Goal: Task Accomplishment & Management: Use online tool/utility

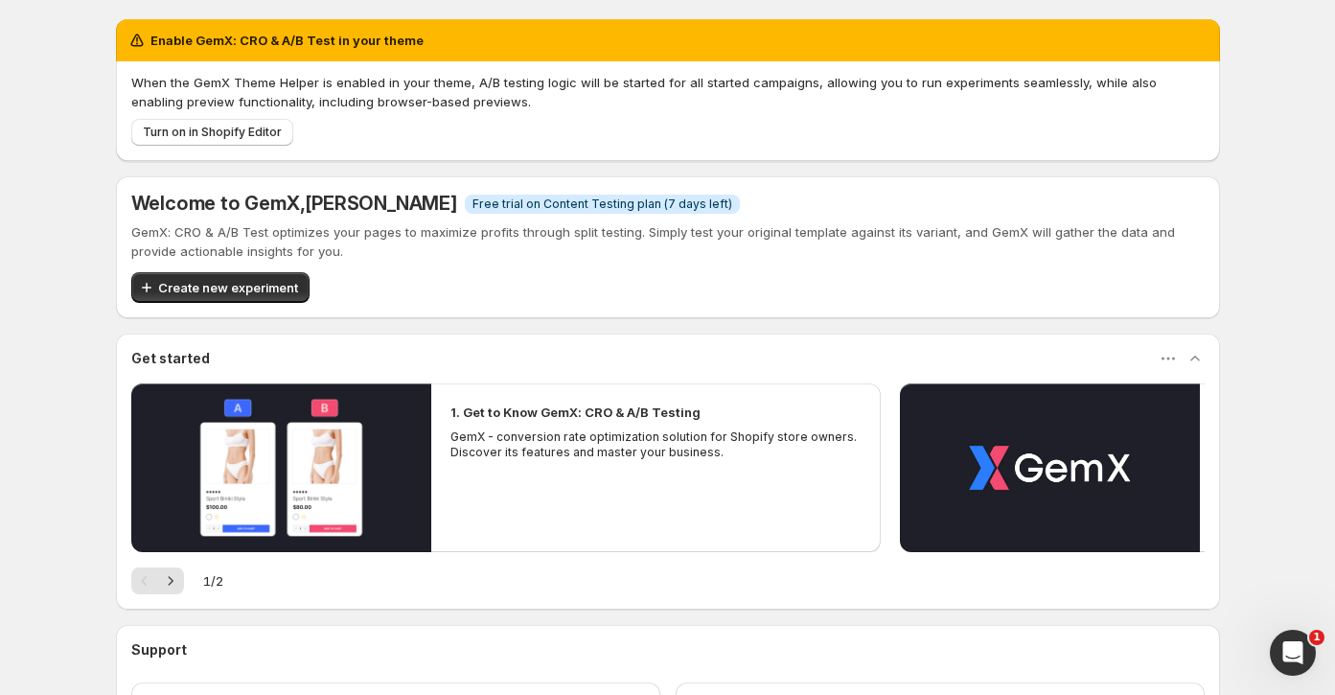
click at [479, 208] on span "Free trial on Content Testing plan (7 days left)" at bounding box center [602, 203] width 260 height 15
click at [479, 274] on div "Create new experiment" at bounding box center [667, 287] width 1073 height 31
click at [266, 297] on button "Create new experiment" at bounding box center [220, 287] width 178 height 31
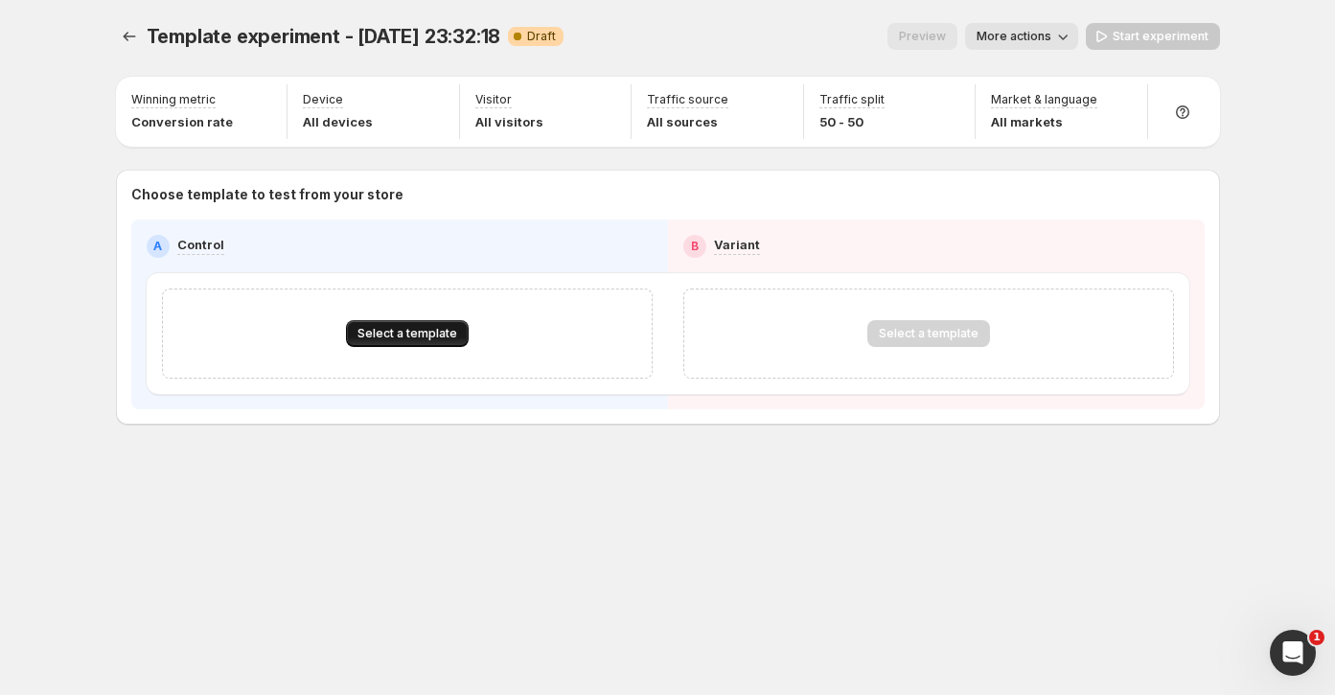
click at [422, 333] on span "Select a template" at bounding box center [407, 333] width 100 height 15
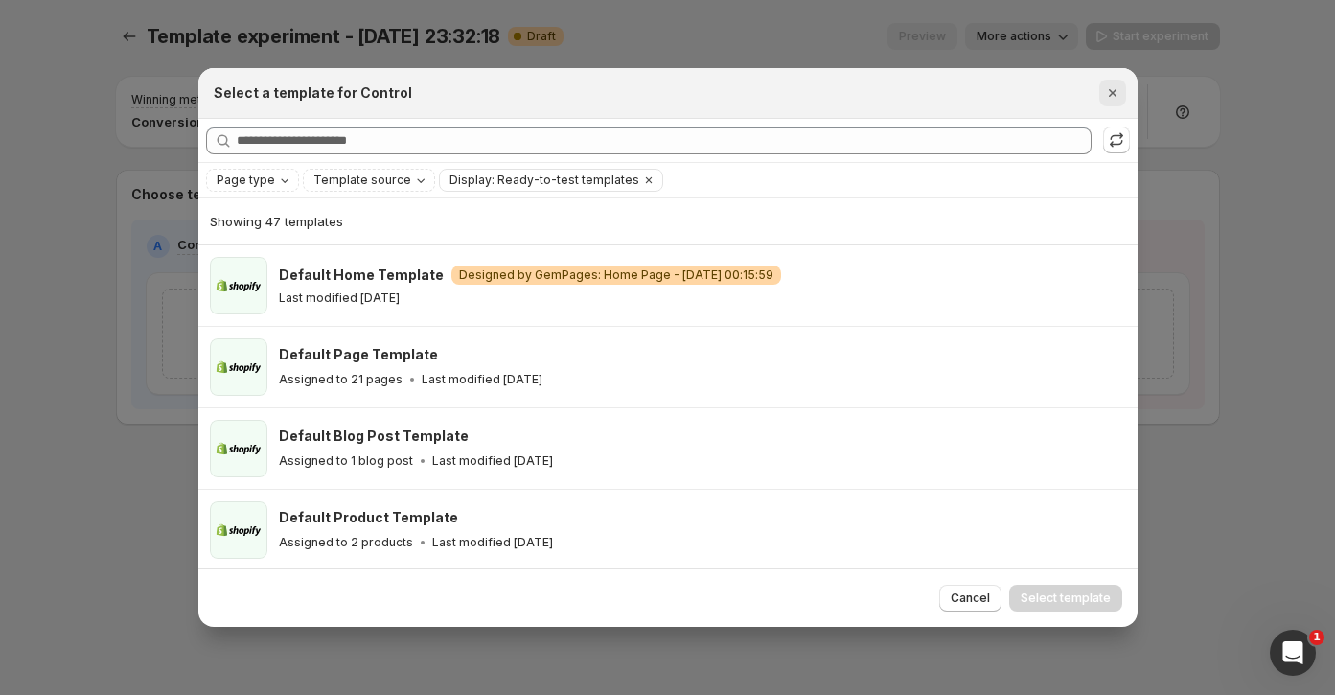
click at [1108, 88] on icon "Close" at bounding box center [1112, 92] width 19 height 19
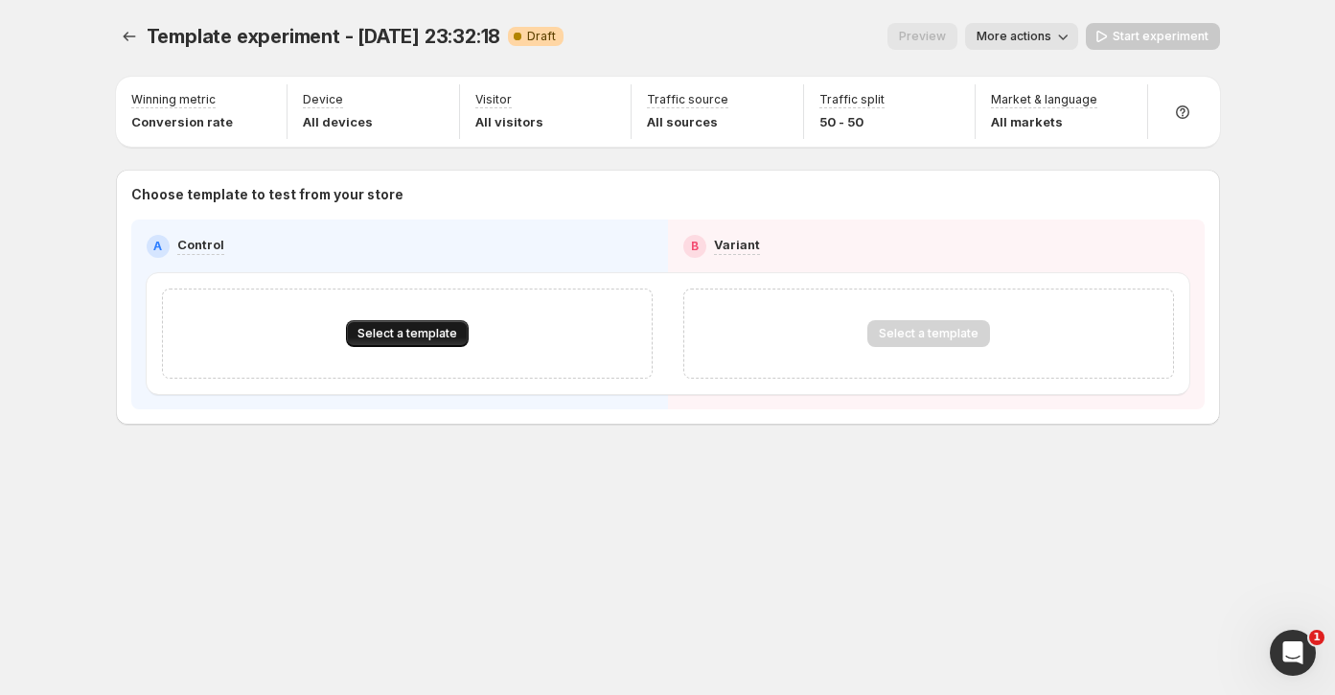
click at [394, 333] on span "Select a template" at bounding box center [407, 333] width 100 height 15
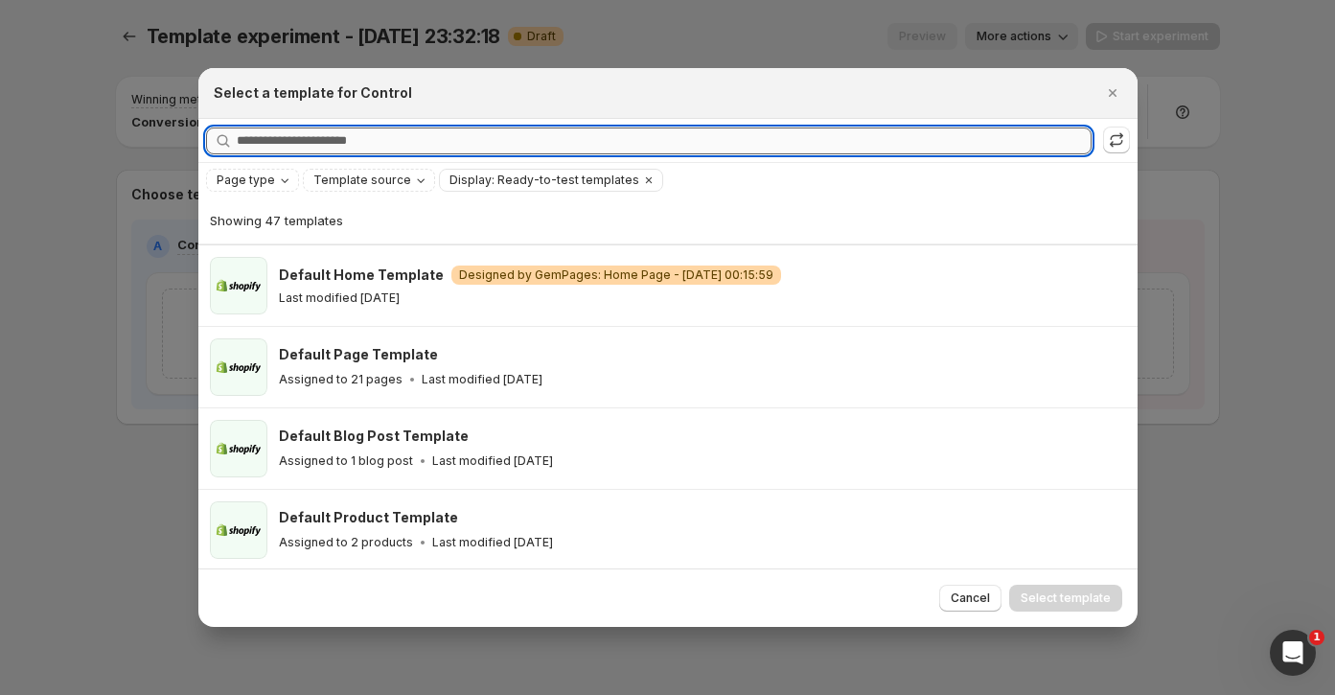
click at [376, 148] on input "Searching all templates" at bounding box center [664, 140] width 855 height 27
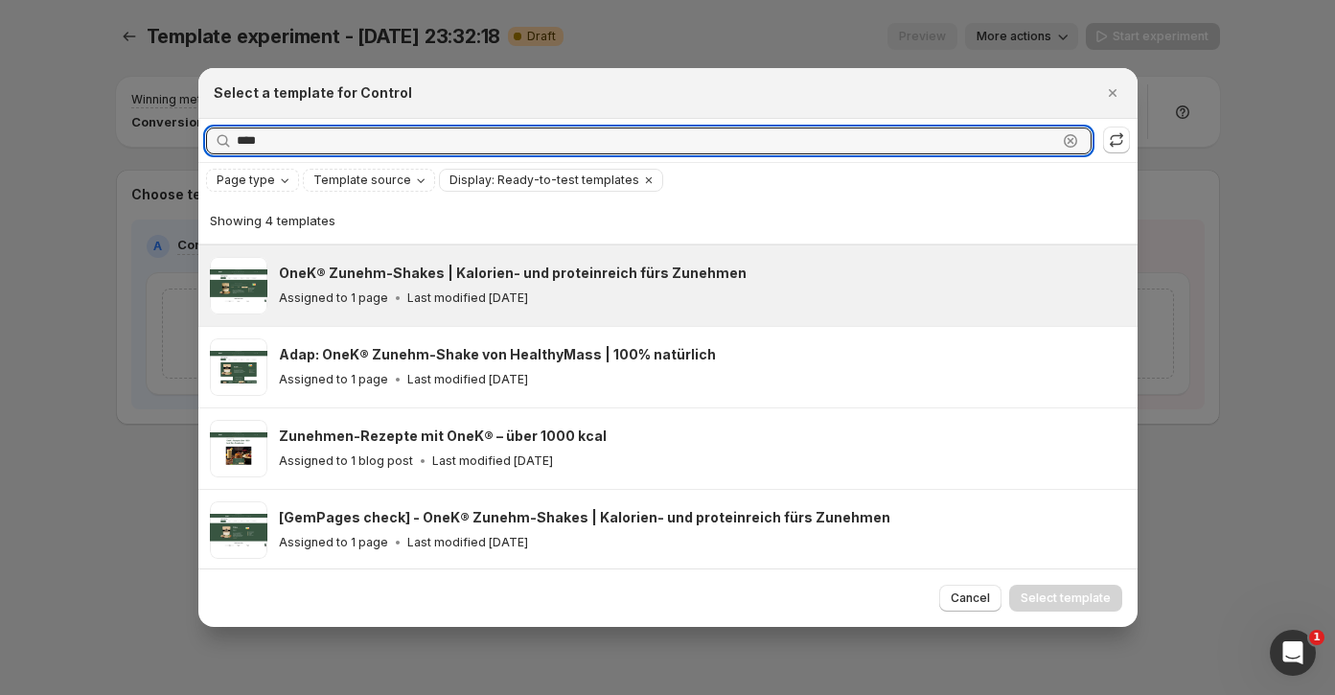
type input "****"
click at [444, 280] on h3 "OneK® Zunehm-Shakes | Kalorien- und proteinreich fürs Zunehmen" at bounding box center [513, 273] width 468 height 19
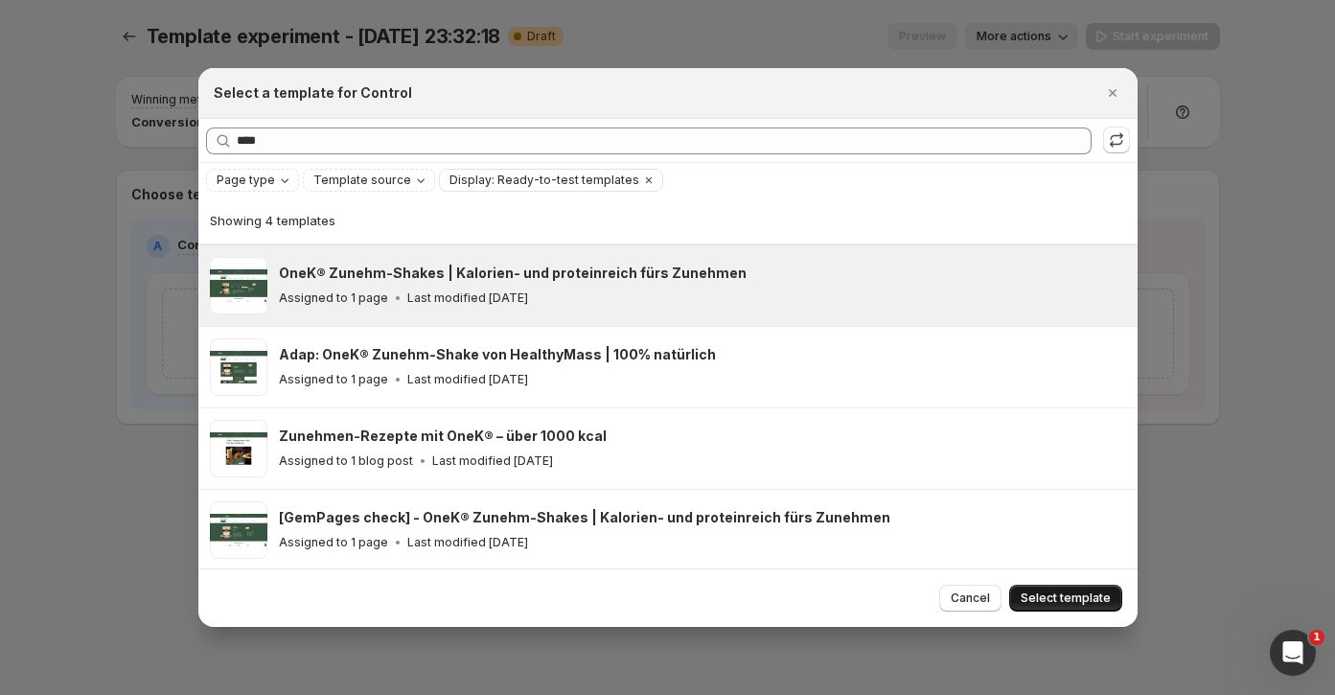
click at [1087, 597] on span "Select template" at bounding box center [1066, 597] width 90 height 15
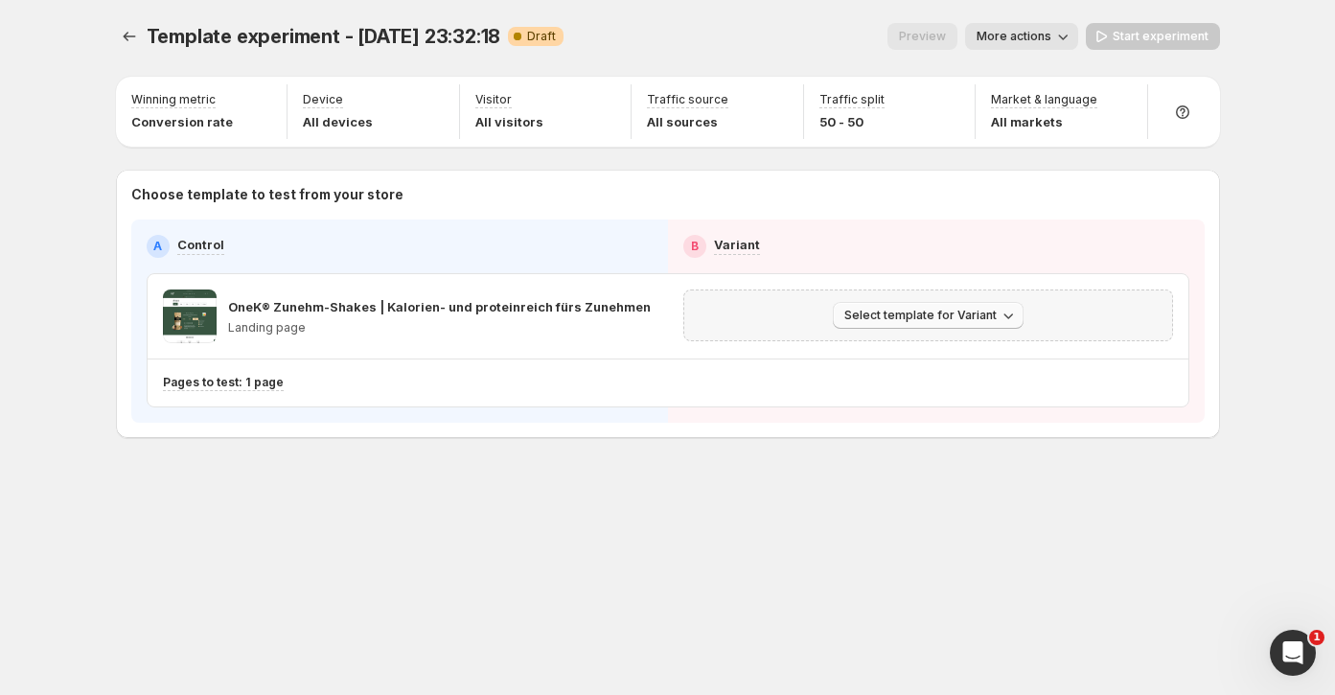
click at [910, 308] on span "Select template for Variant" at bounding box center [920, 315] width 152 height 15
click at [932, 358] on span "Select an existing template" at bounding box center [915, 353] width 162 height 15
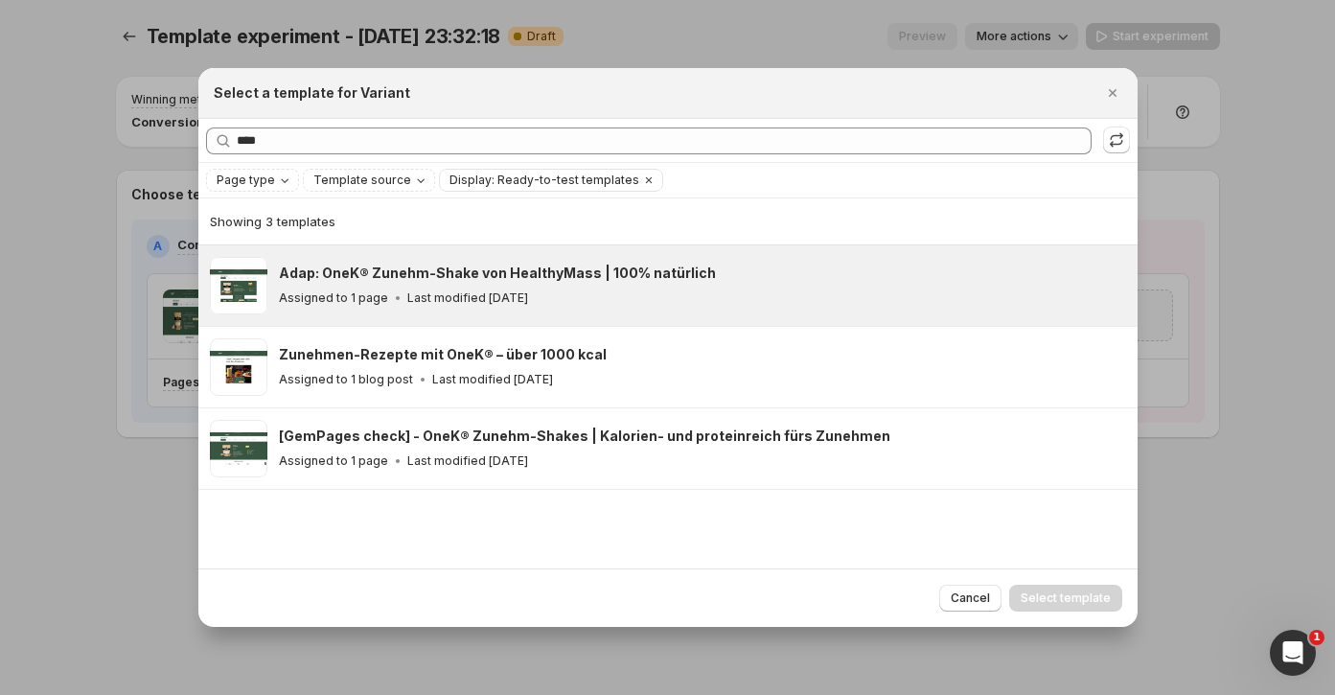
click at [510, 277] on h3 "Adap: OneK® Zunehm-Shake von HealthyMass | 100% natürlich" at bounding box center [497, 273] width 437 height 19
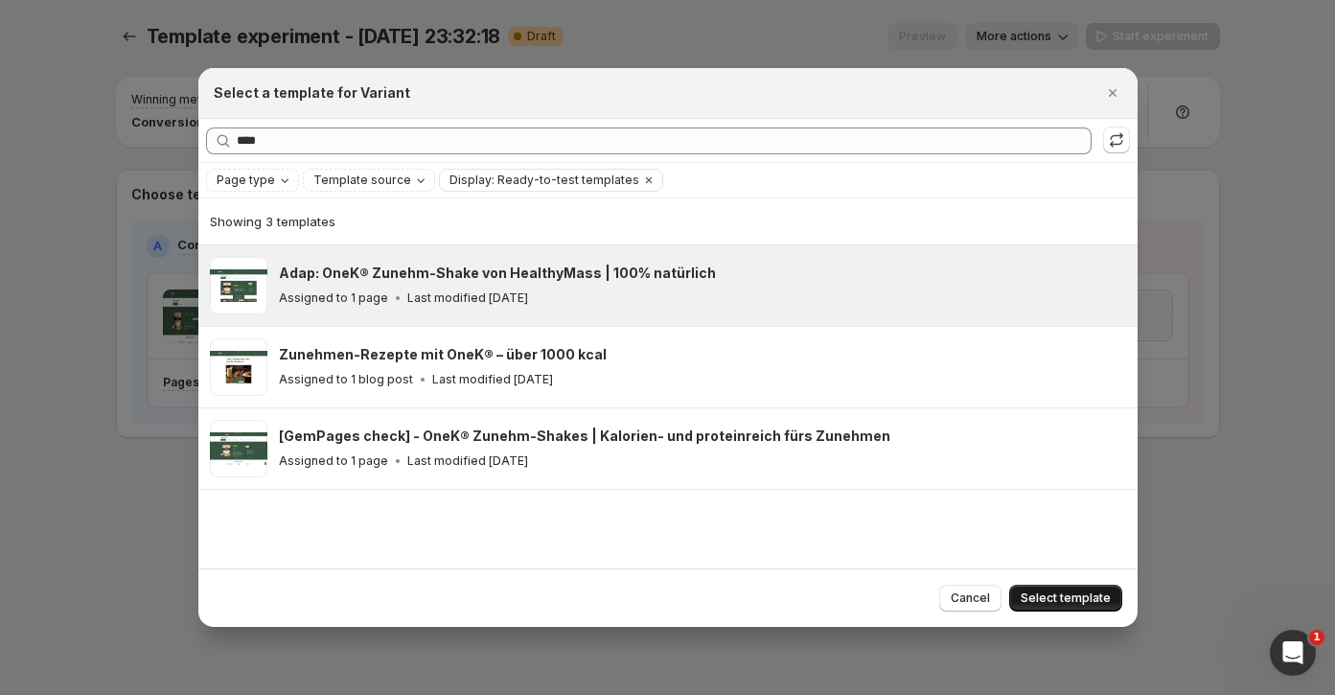
click at [1062, 592] on span "Select template" at bounding box center [1066, 597] width 90 height 15
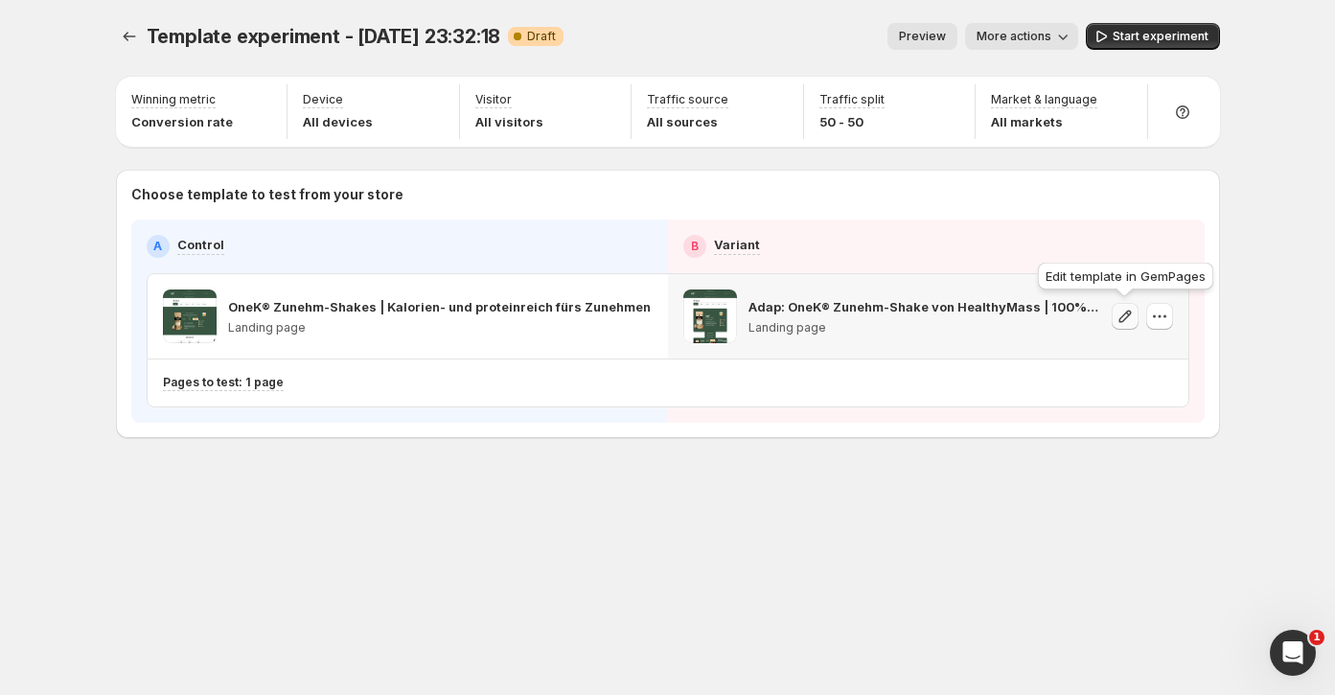
click at [1120, 312] on icon "button" at bounding box center [1125, 316] width 19 height 19
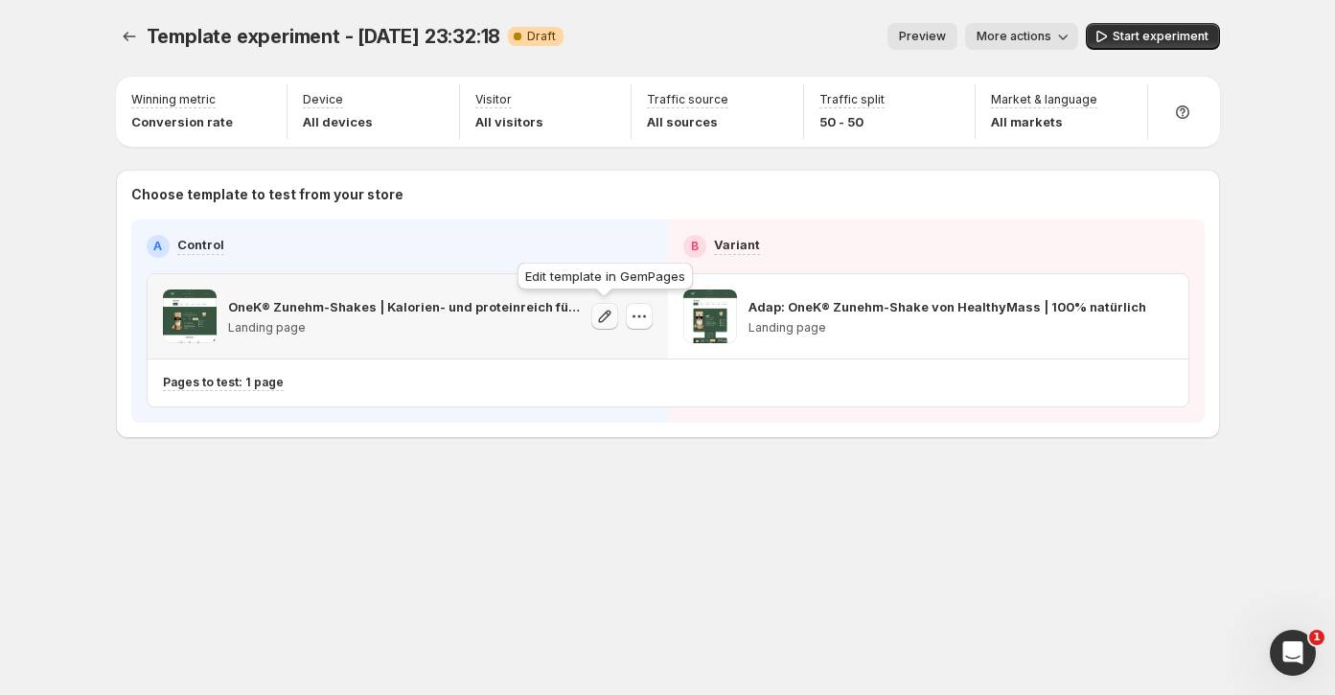
click at [602, 318] on icon "button" at bounding box center [604, 316] width 19 height 19
click at [818, 316] on div "Adap: OneK® Zunehm-Shake von HealthyMass | 100% natürlich Landing page" at bounding box center [924, 316] width 352 height 54
click at [1156, 315] on icon "button" at bounding box center [1159, 316] width 19 height 19
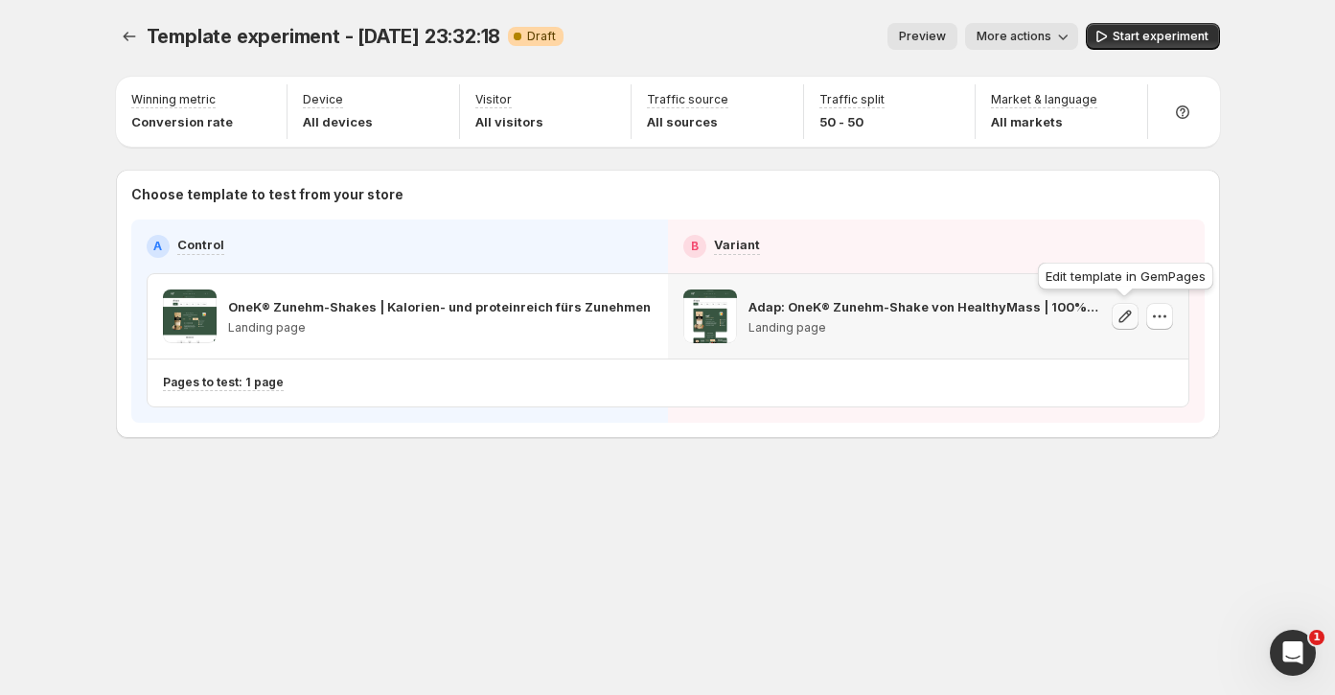
click at [1127, 313] on icon "button" at bounding box center [1125, 316] width 19 height 19
click at [1118, 320] on icon "button" at bounding box center [1125, 316] width 19 height 19
click at [926, 481] on div "Template experiment - [DATE] 23:32:18. This page is ready Template experiment -…" at bounding box center [668, 270] width 1150 height 541
click at [1035, 35] on span "More actions" at bounding box center [1014, 36] width 75 height 15
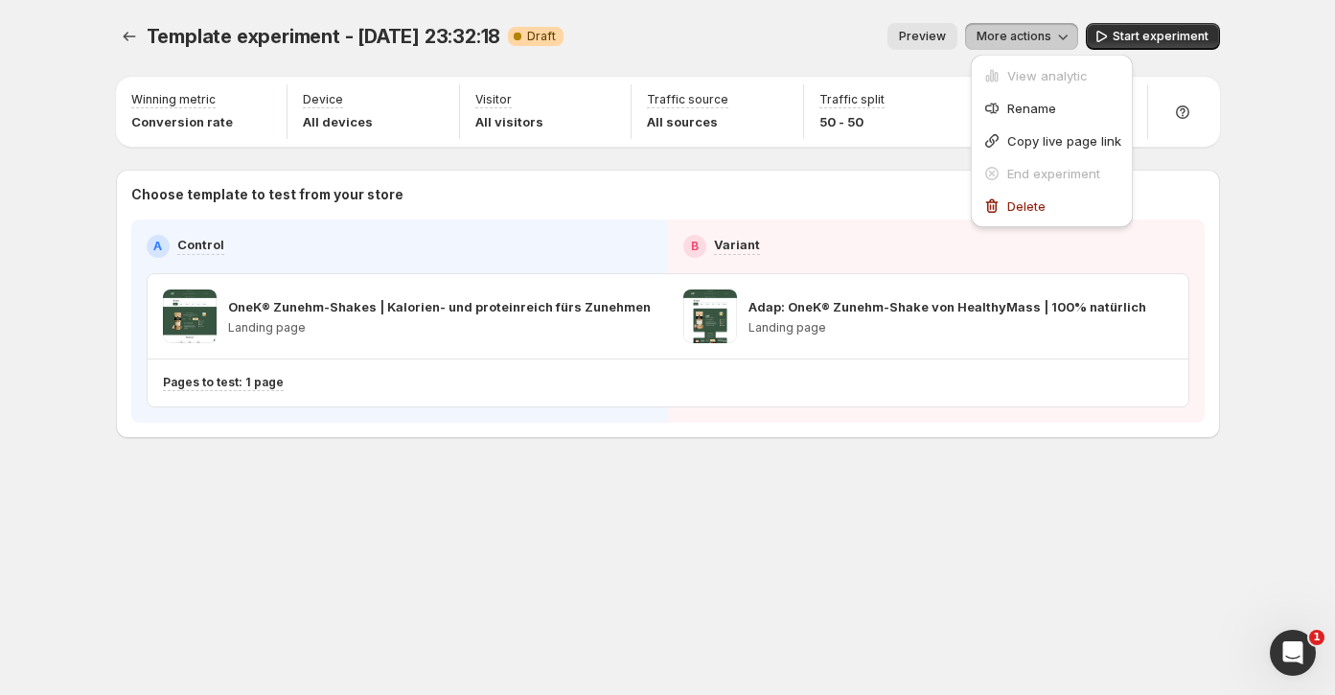
click at [804, 12] on div "Template experiment - [DATE] 23:32:18. This page is ready Template experiment -…" at bounding box center [668, 36] width 1104 height 73
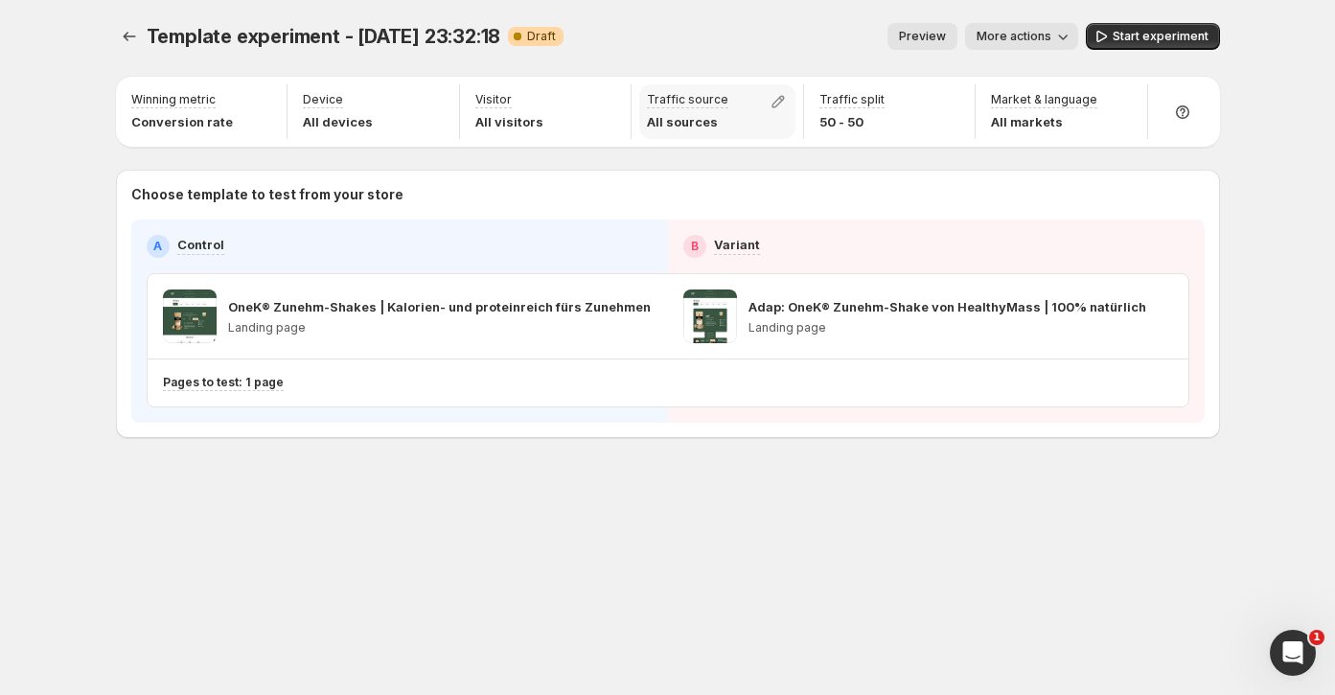
click at [712, 110] on div "Traffic source All sources" at bounding box center [687, 111] width 81 height 39
click at [777, 95] on icon "button" at bounding box center [778, 101] width 19 height 19
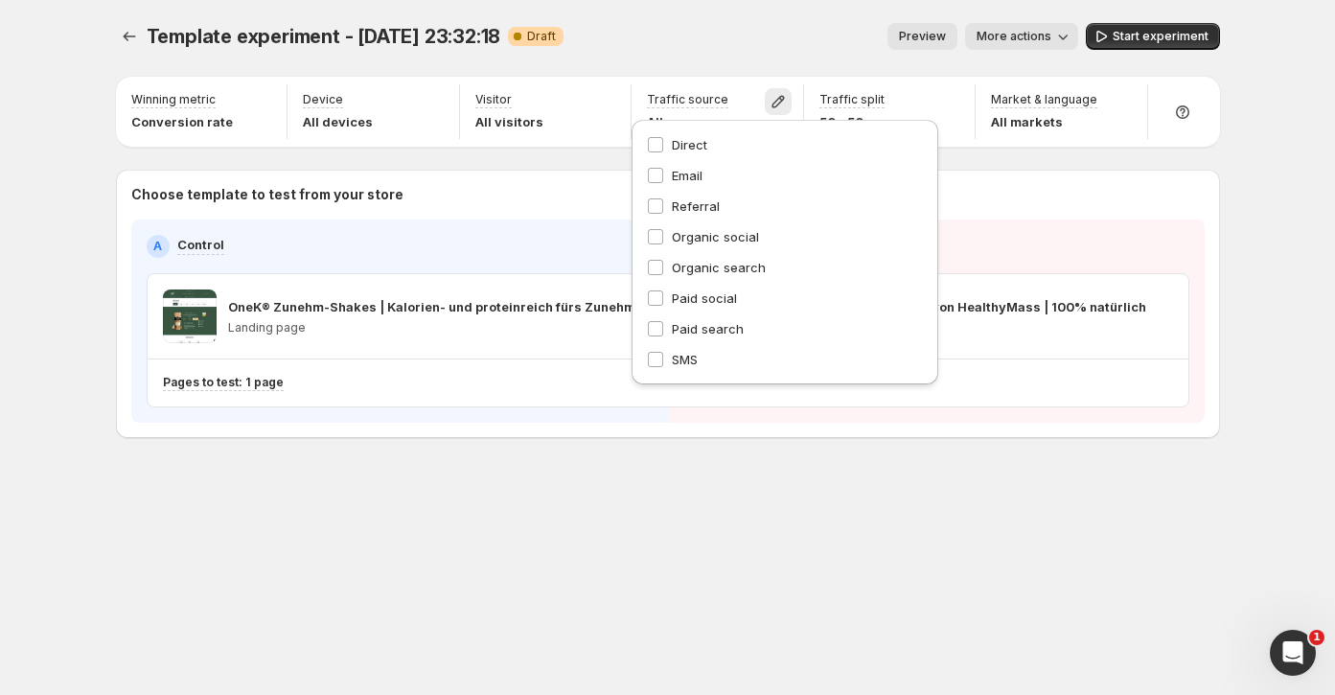
click at [634, 79] on div "Winning metric Conversion rate Device All devices Visitor All visitors Traffic …" at bounding box center [668, 112] width 1104 height 70
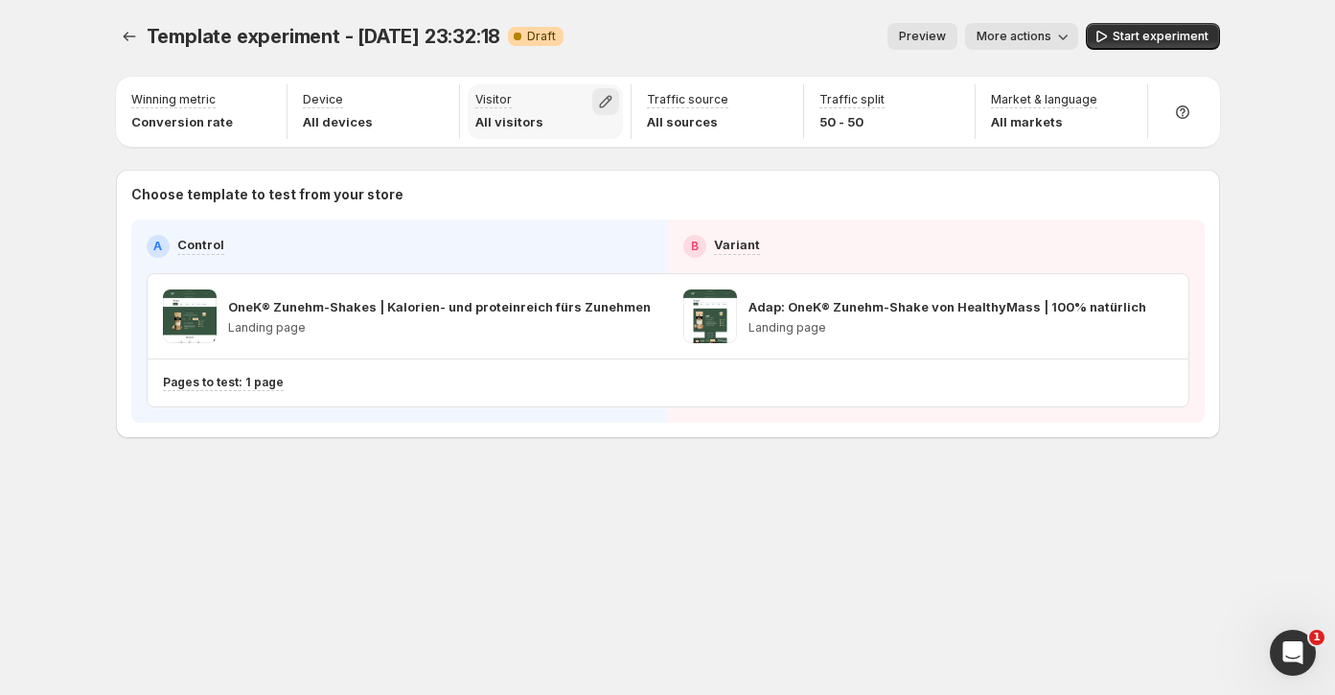
click at [619, 96] on button "button" at bounding box center [605, 101] width 27 height 27
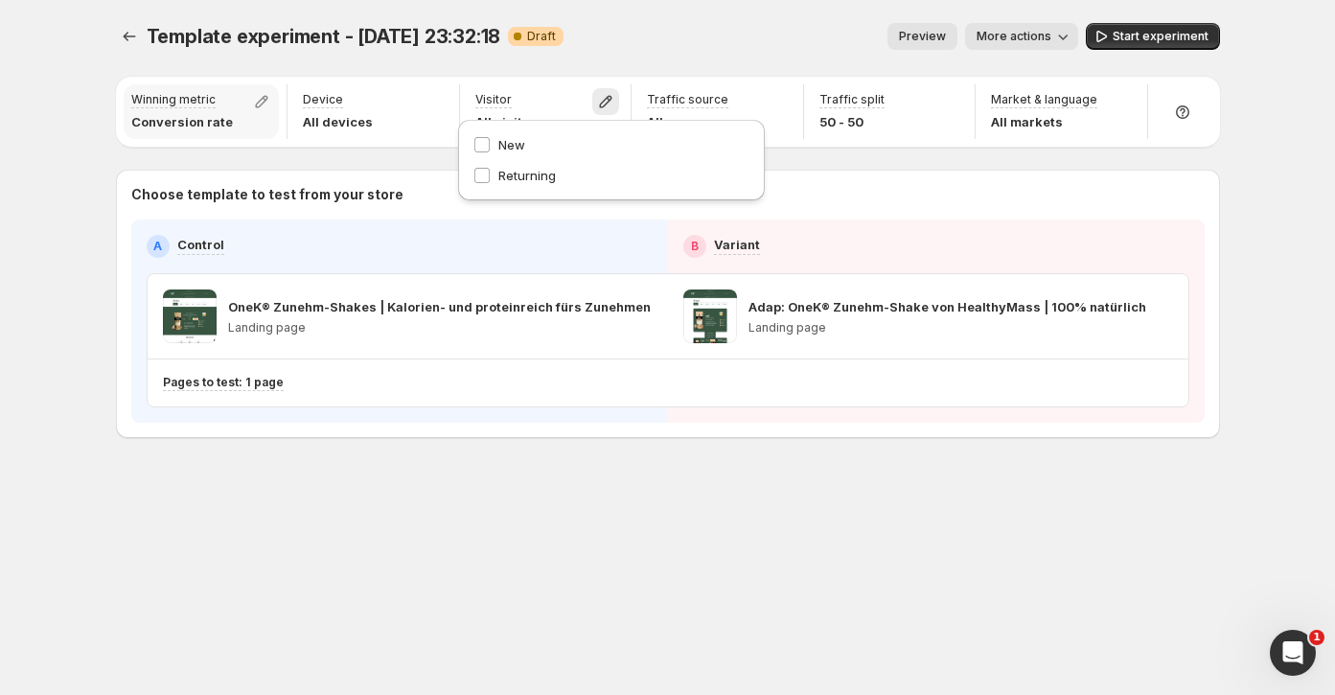
click at [188, 115] on p "Conversion rate" at bounding box center [182, 121] width 102 height 19
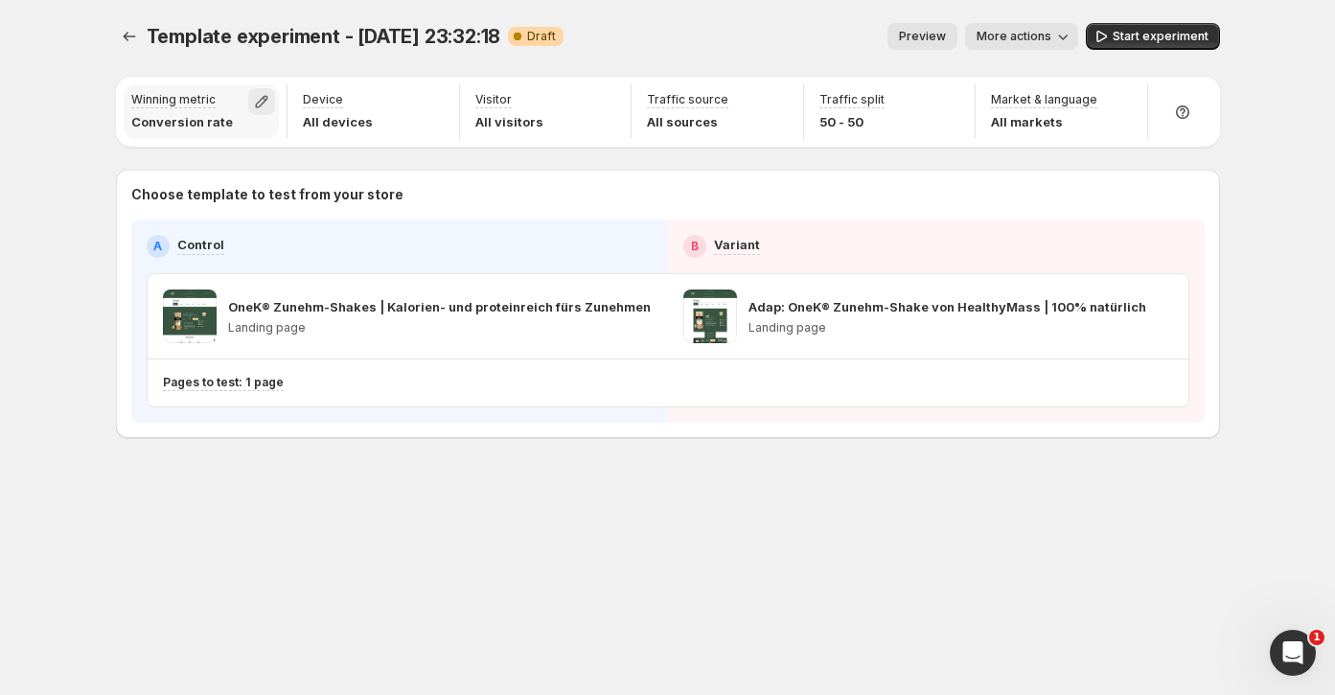
click at [262, 101] on icon "button" at bounding box center [262, 102] width 12 height 12
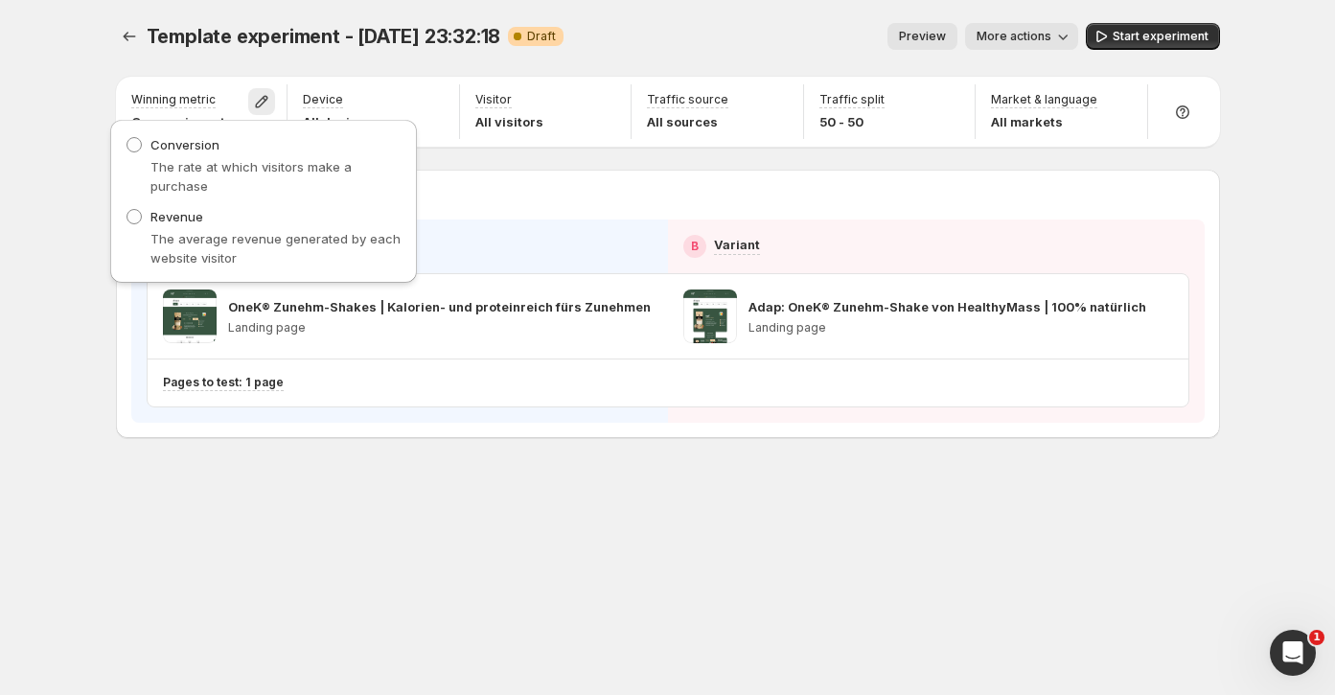
click at [342, 64] on div "Template experiment - [DATE] 23:32:18. This page is ready Template experiment -…" at bounding box center [668, 36] width 1104 height 73
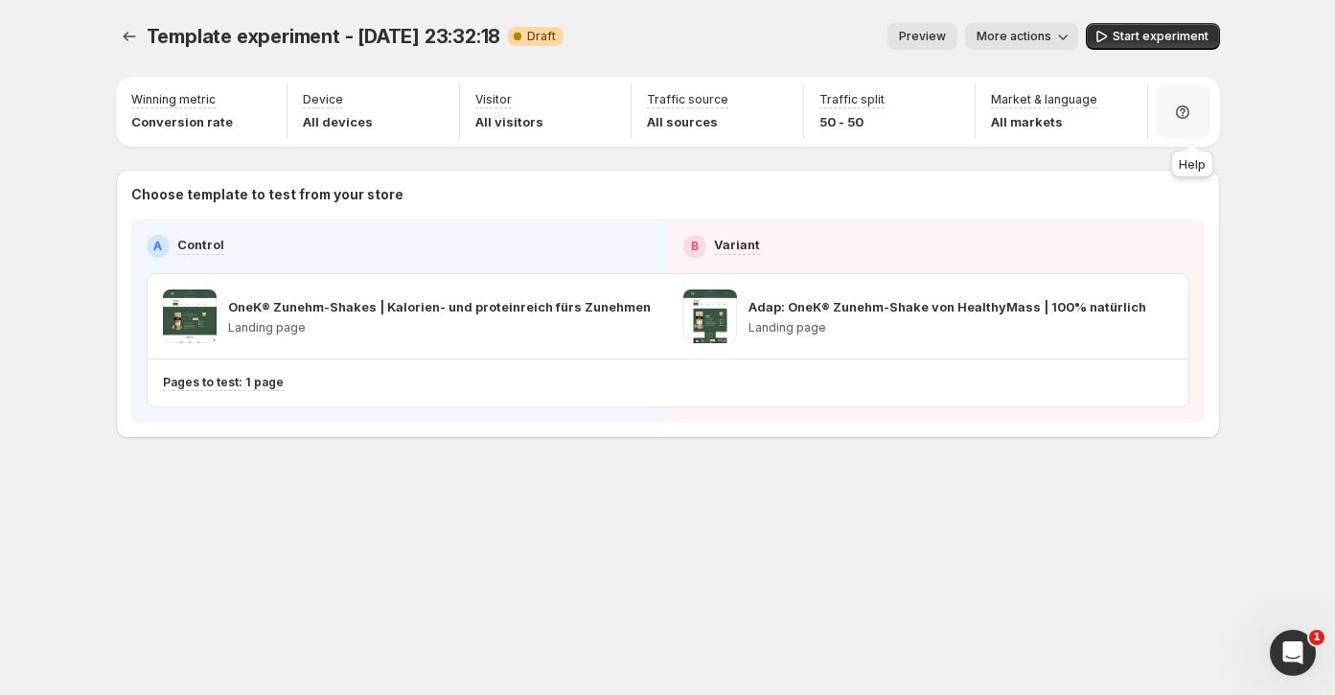
click at [1185, 111] on icon at bounding box center [1183, 110] width 6 height 6
click at [1235, 101] on h3 "Setup Guide" at bounding box center [1277, 101] width 84 height 19
click at [1129, 36] on span "Start experiment" at bounding box center [1161, 36] width 96 height 15
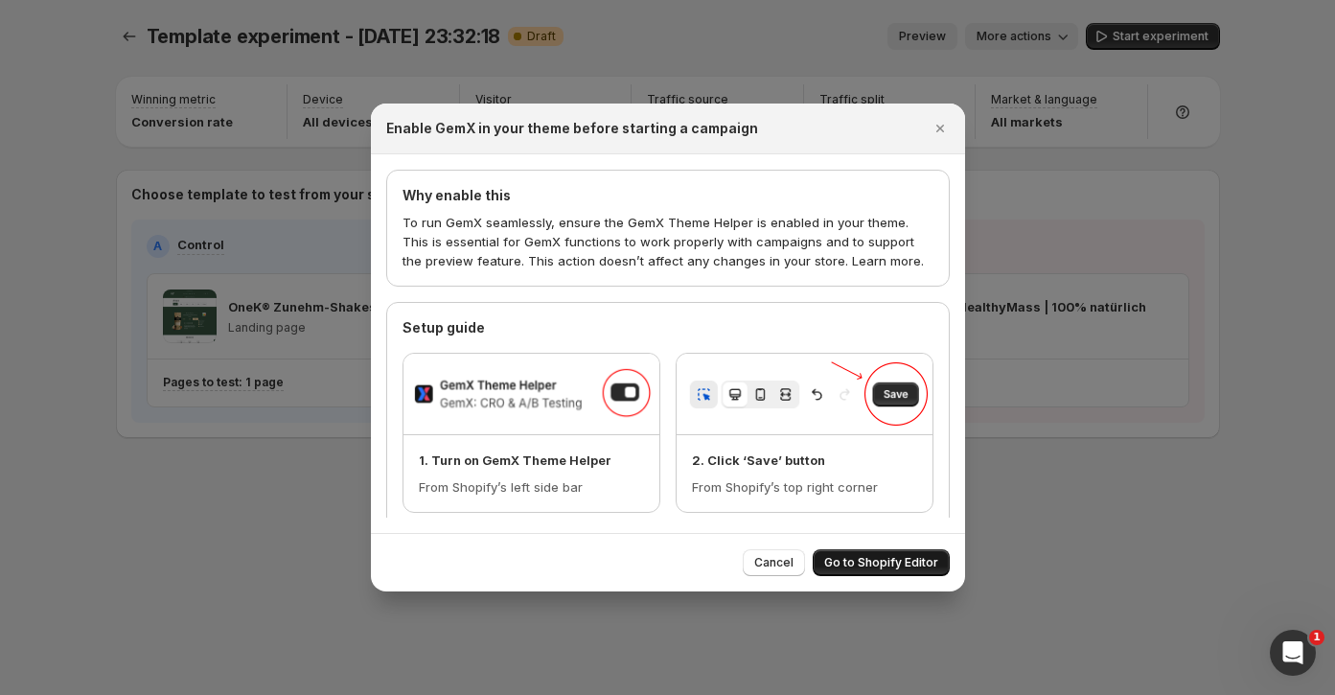
click at [870, 561] on span "Go to Shopify Editor" at bounding box center [881, 562] width 114 height 15
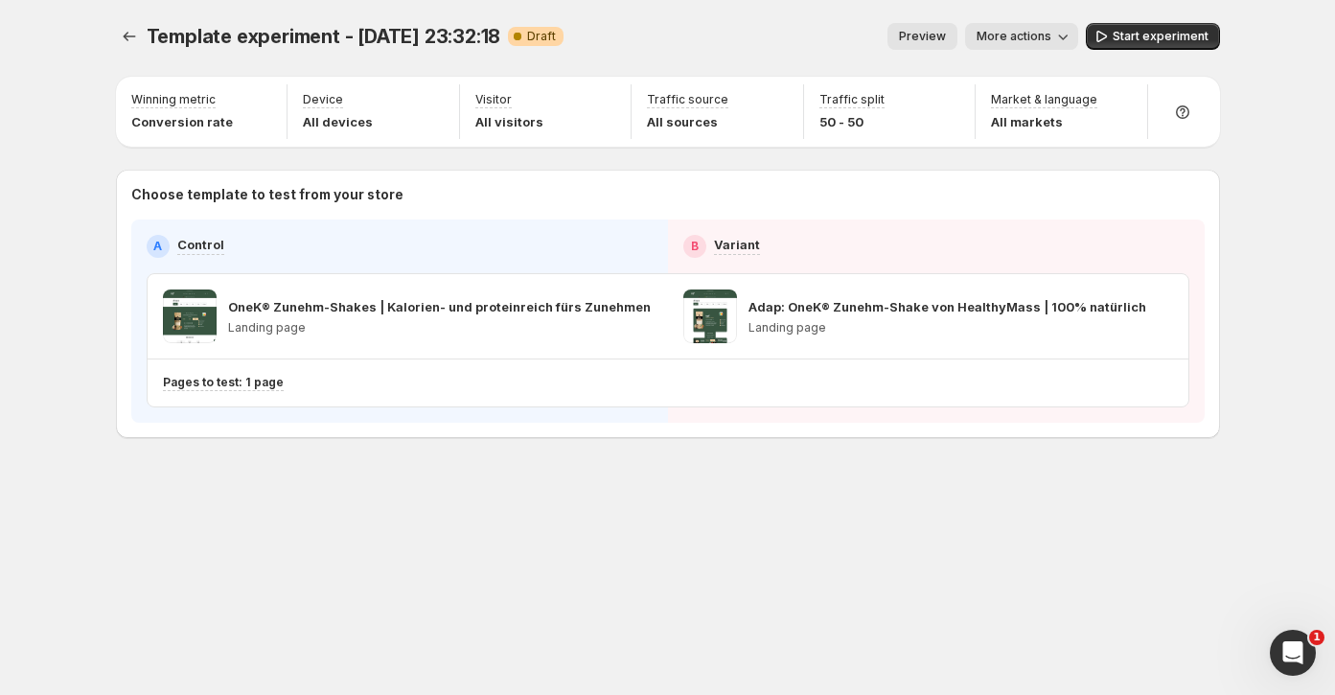
click at [1042, 41] on span "More actions" at bounding box center [1014, 36] width 75 height 15
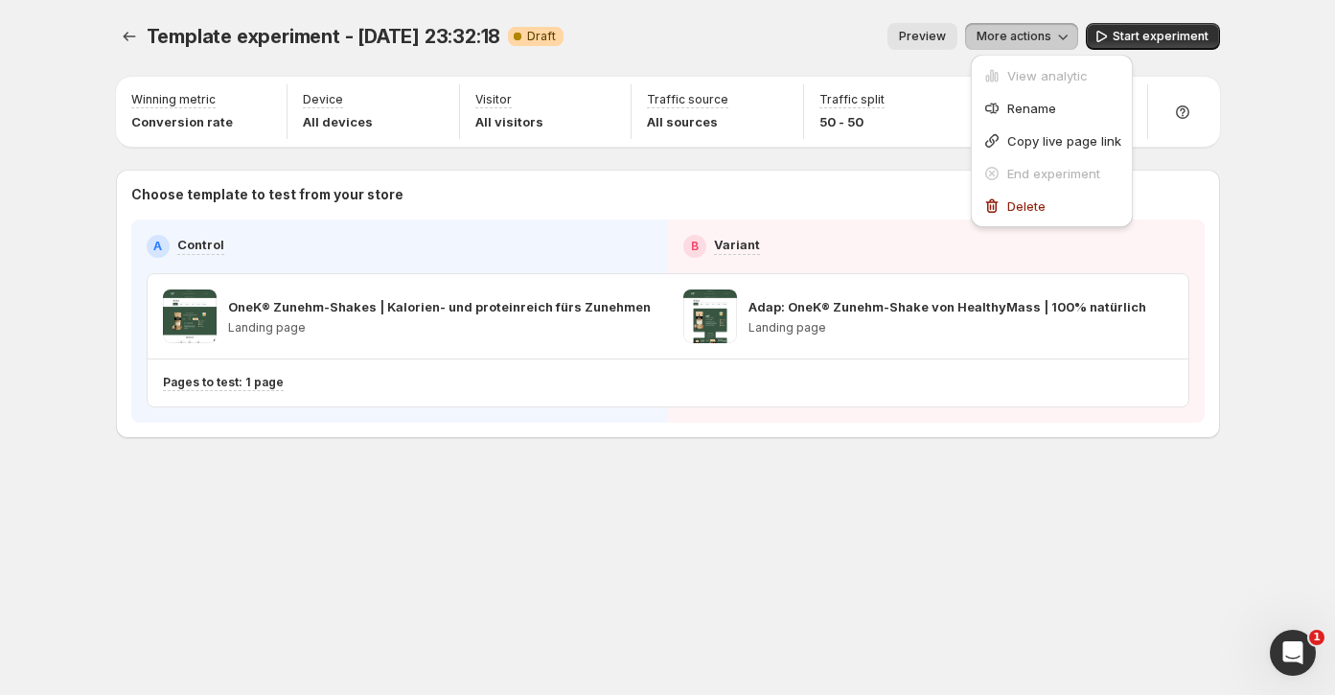
click at [1042, 41] on span "More actions" at bounding box center [1014, 36] width 75 height 15
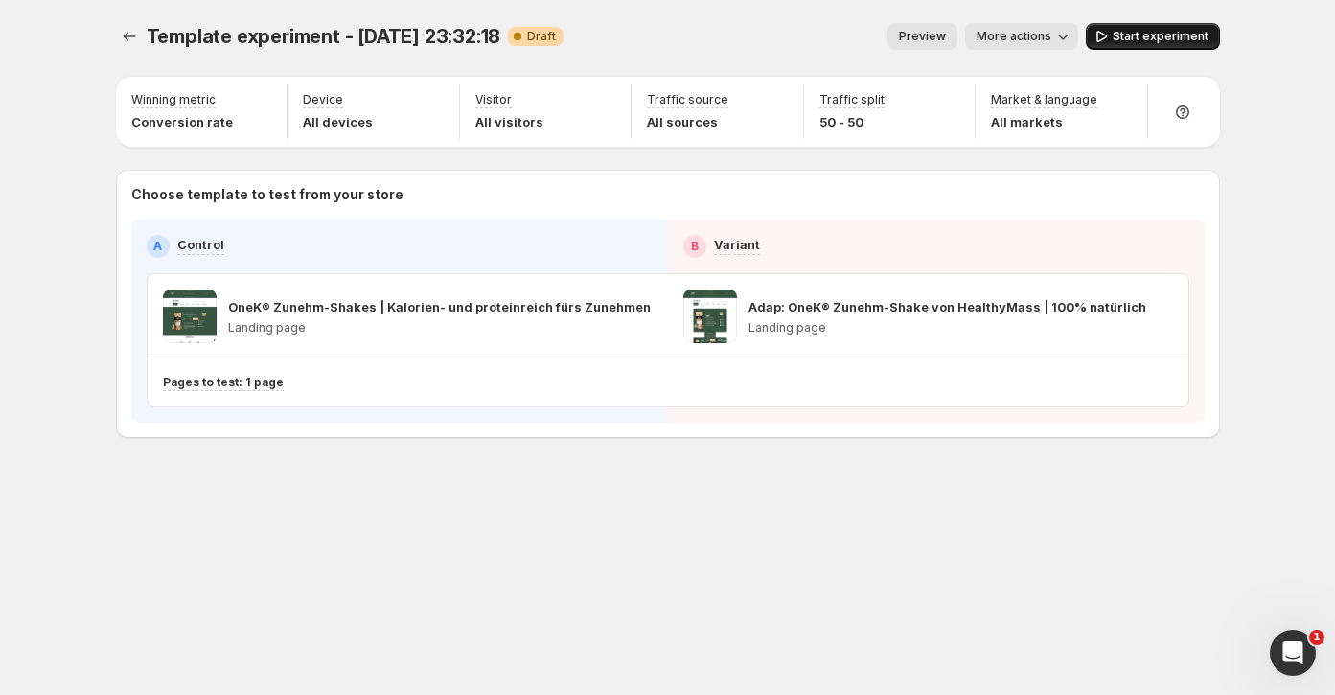
click at [1109, 43] on icon "button" at bounding box center [1101, 36] width 19 height 19
click at [433, 33] on span "Template experiment - [DATE] 23:32:18" at bounding box center [324, 36] width 355 height 23
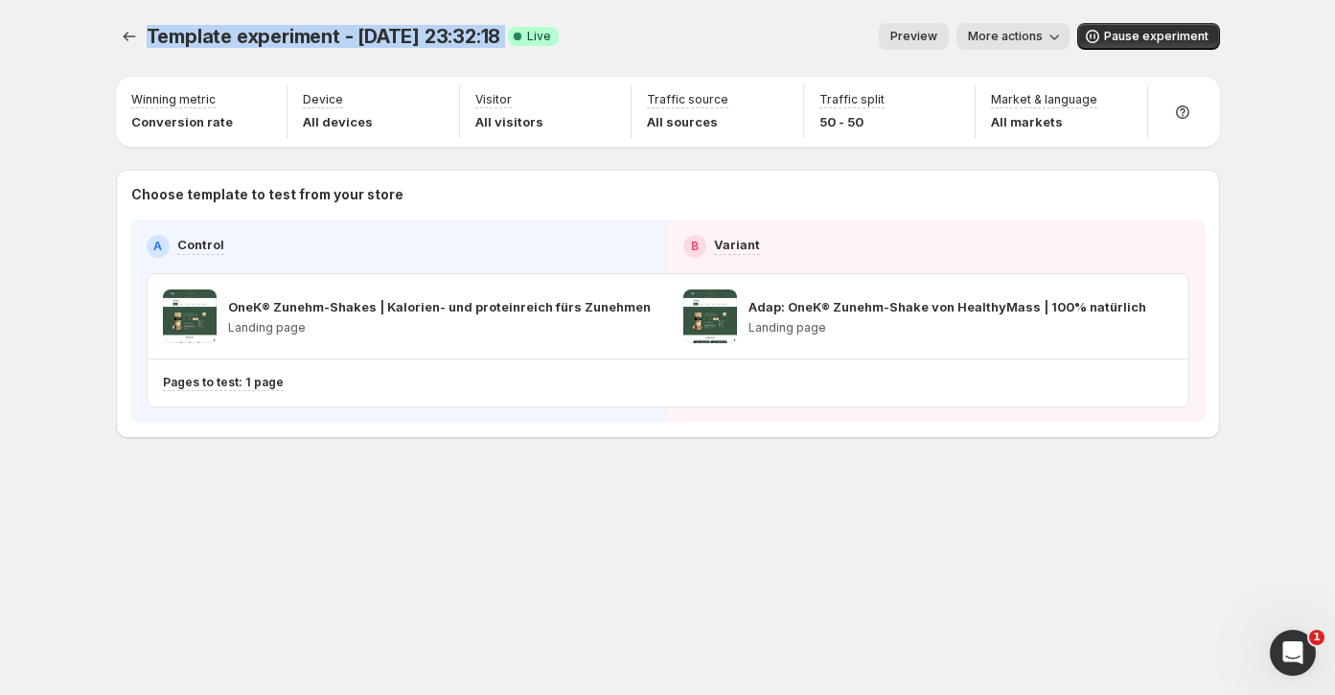
click at [433, 33] on span "Template experiment - [DATE] 23:32:18" at bounding box center [324, 36] width 355 height 23
click at [990, 35] on span "More actions" at bounding box center [1005, 36] width 75 height 15
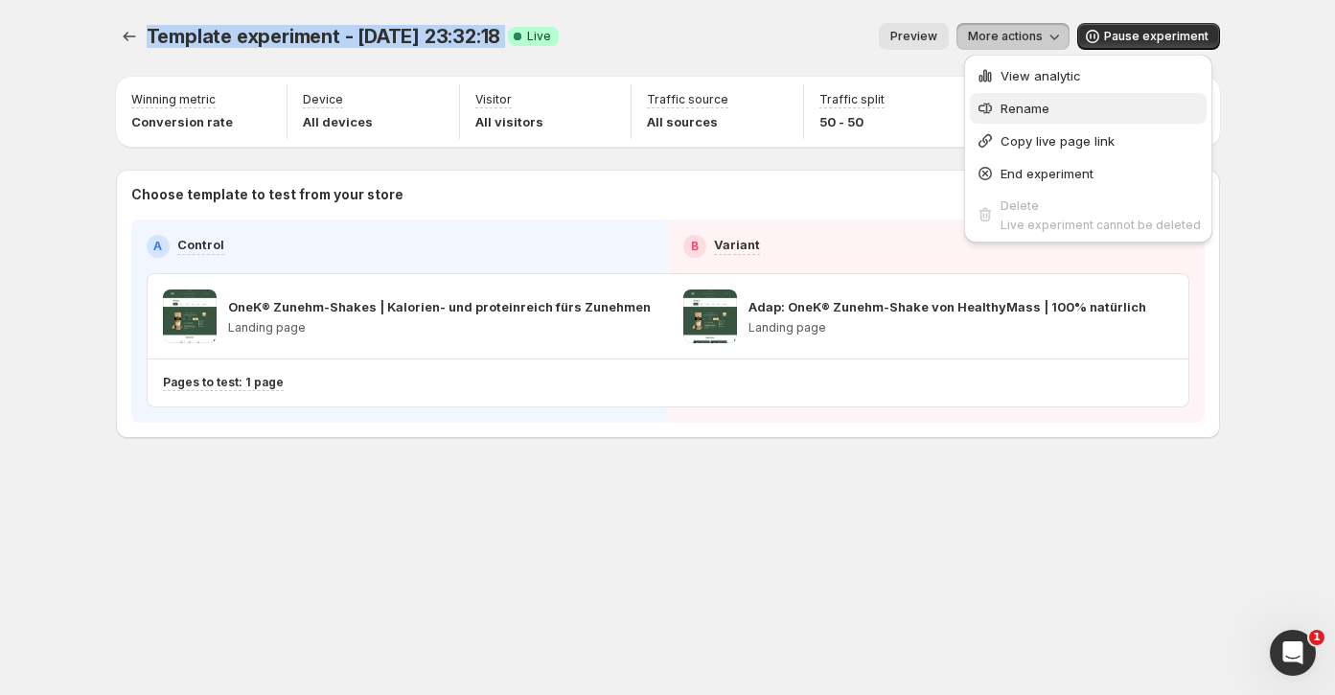
click at [1057, 104] on span "Rename" at bounding box center [1101, 108] width 200 height 19
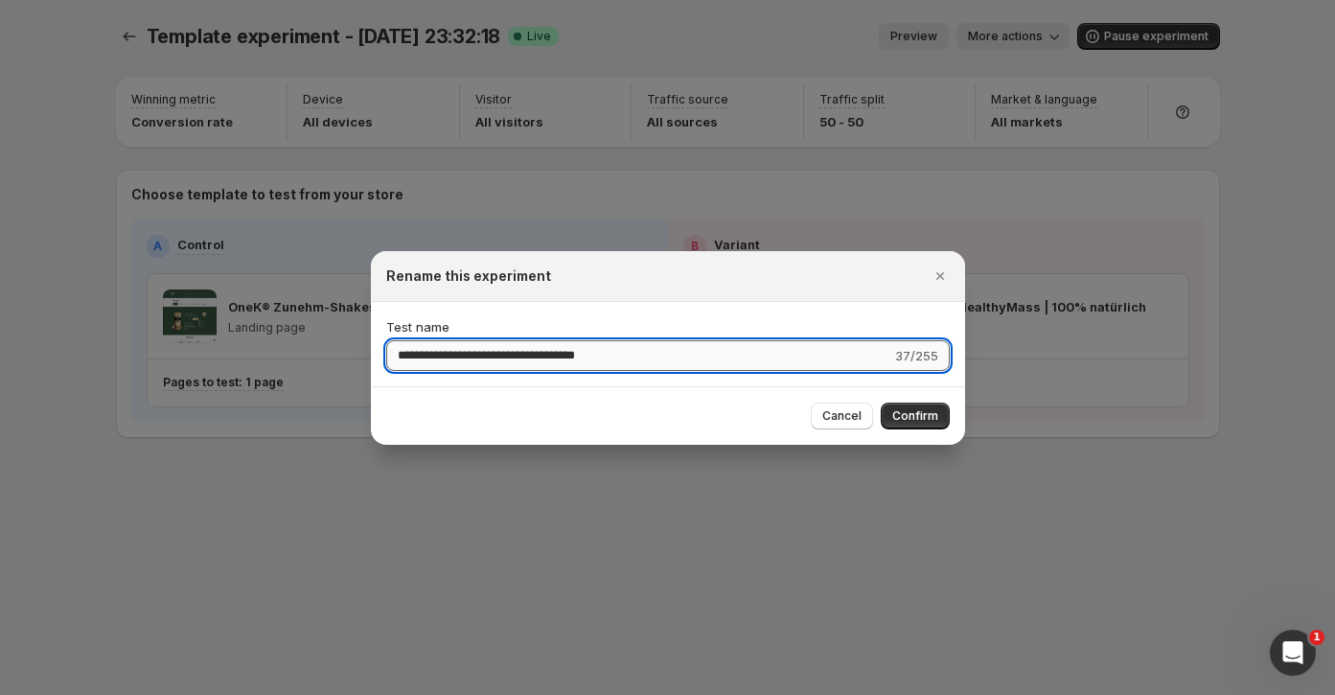
click at [510, 352] on input "**********" at bounding box center [638, 355] width 505 height 31
click at [390, 349] on input "**********" at bounding box center [639, 355] width 507 height 31
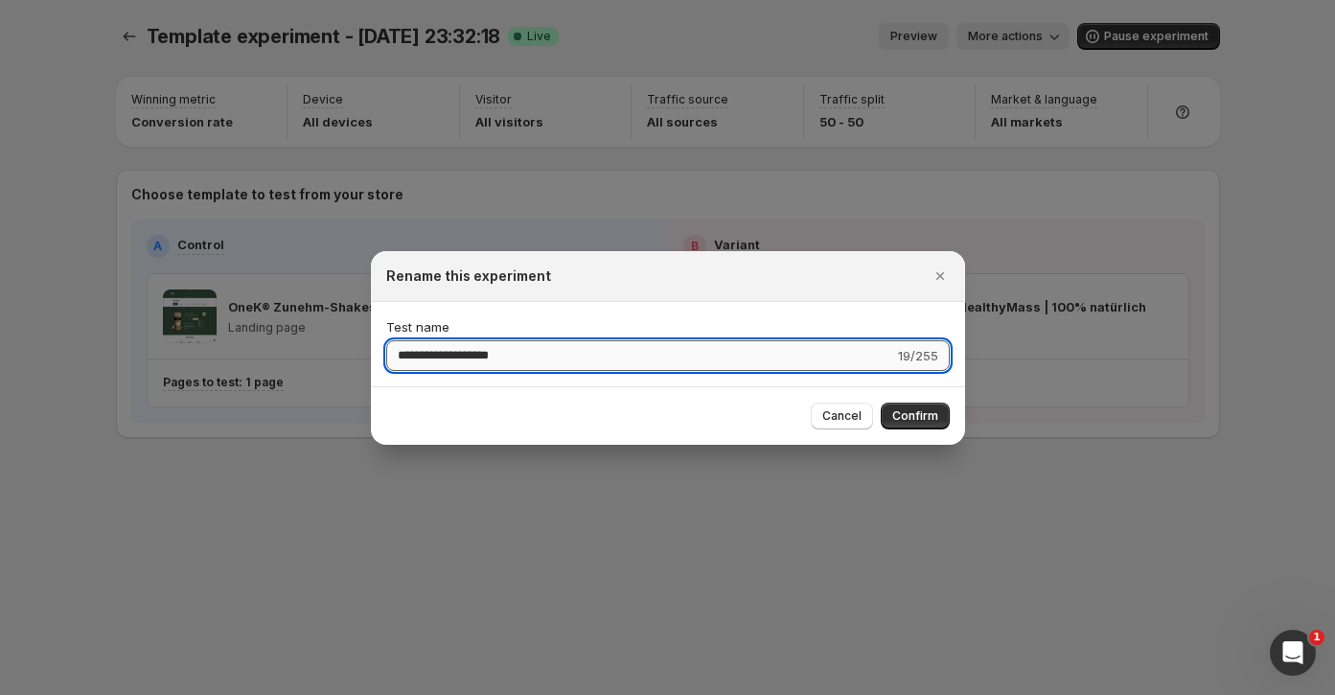
click at [560, 358] on input "**********" at bounding box center [640, 355] width 508 height 31
type input "**********"
click at [917, 419] on span "Confirm" at bounding box center [915, 415] width 46 height 15
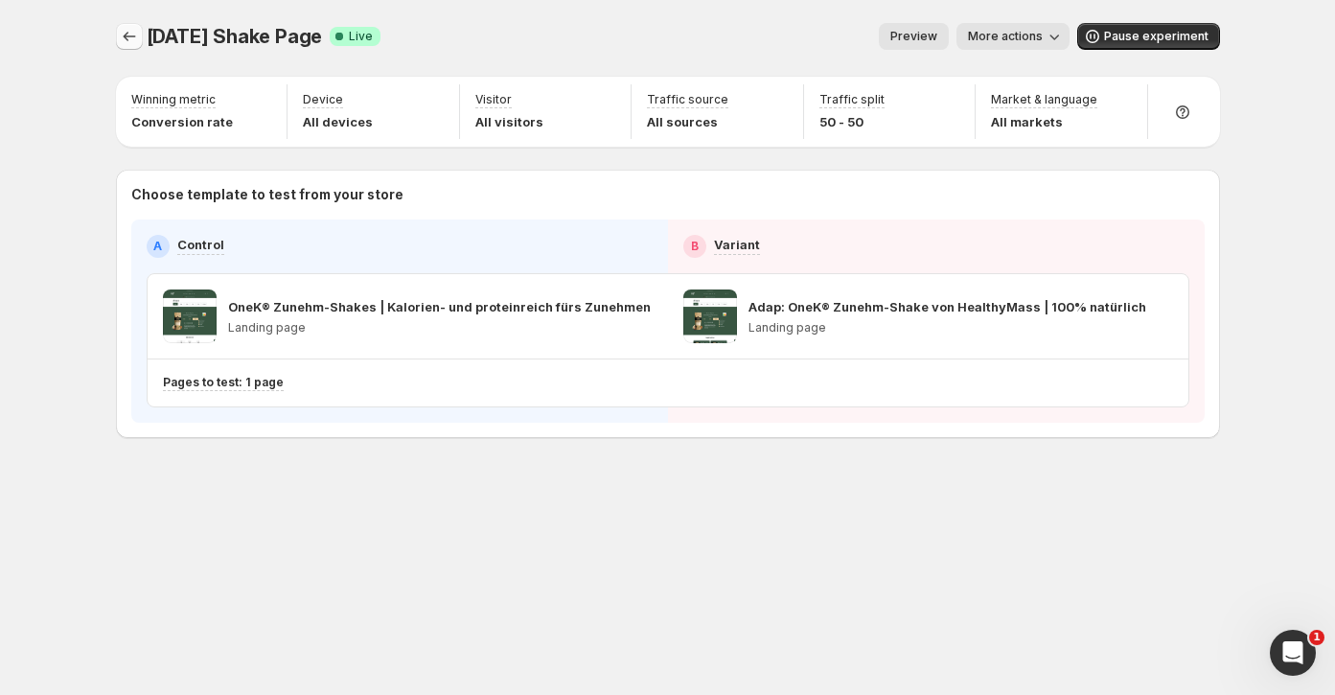
click at [124, 33] on icon "Experiments" at bounding box center [129, 36] width 19 height 19
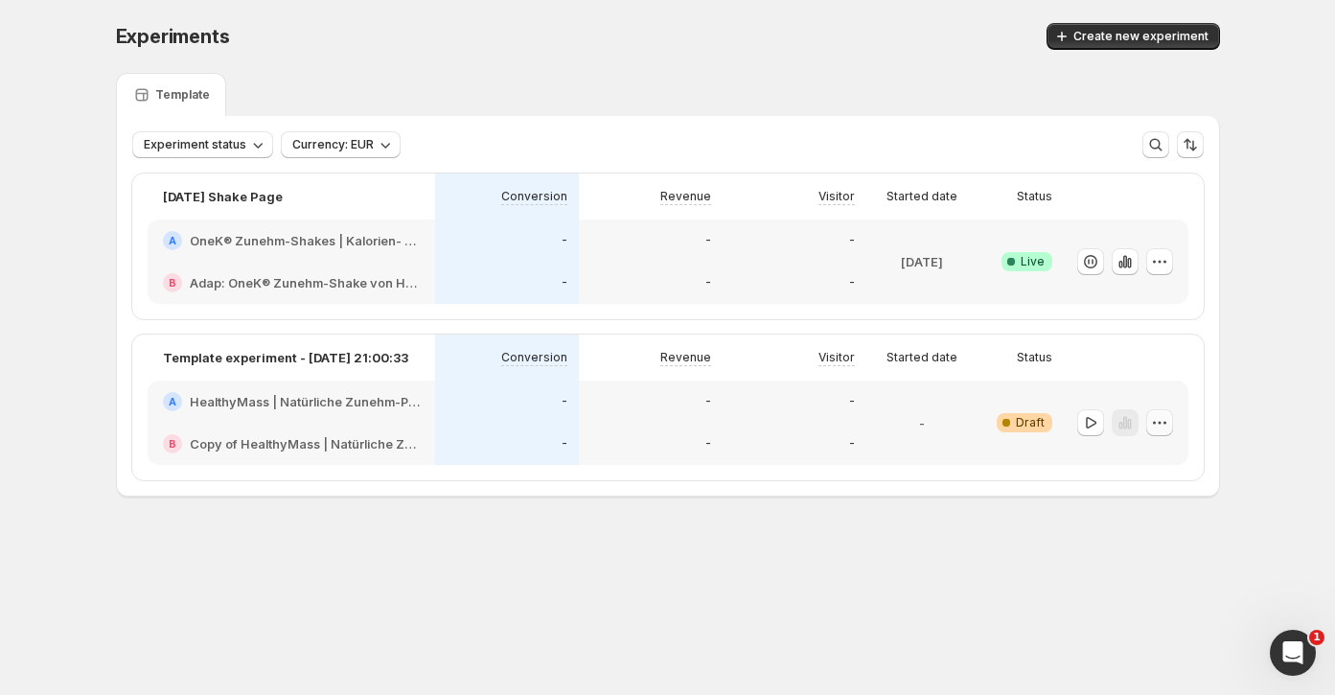
click at [1164, 416] on icon "button" at bounding box center [1159, 422] width 19 height 19
click at [1155, 547] on button "Delete" at bounding box center [1159, 558] width 129 height 31
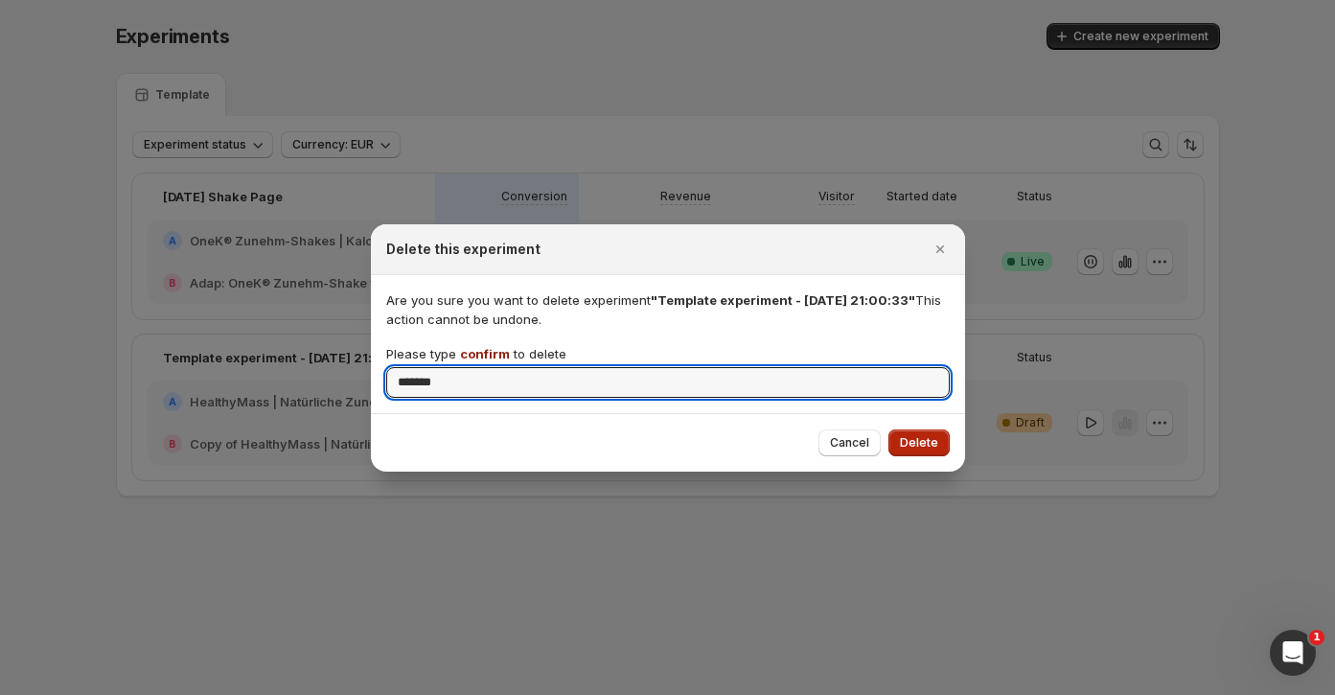
type input "*******"
click at [918, 440] on span "Delete" at bounding box center [919, 442] width 38 height 15
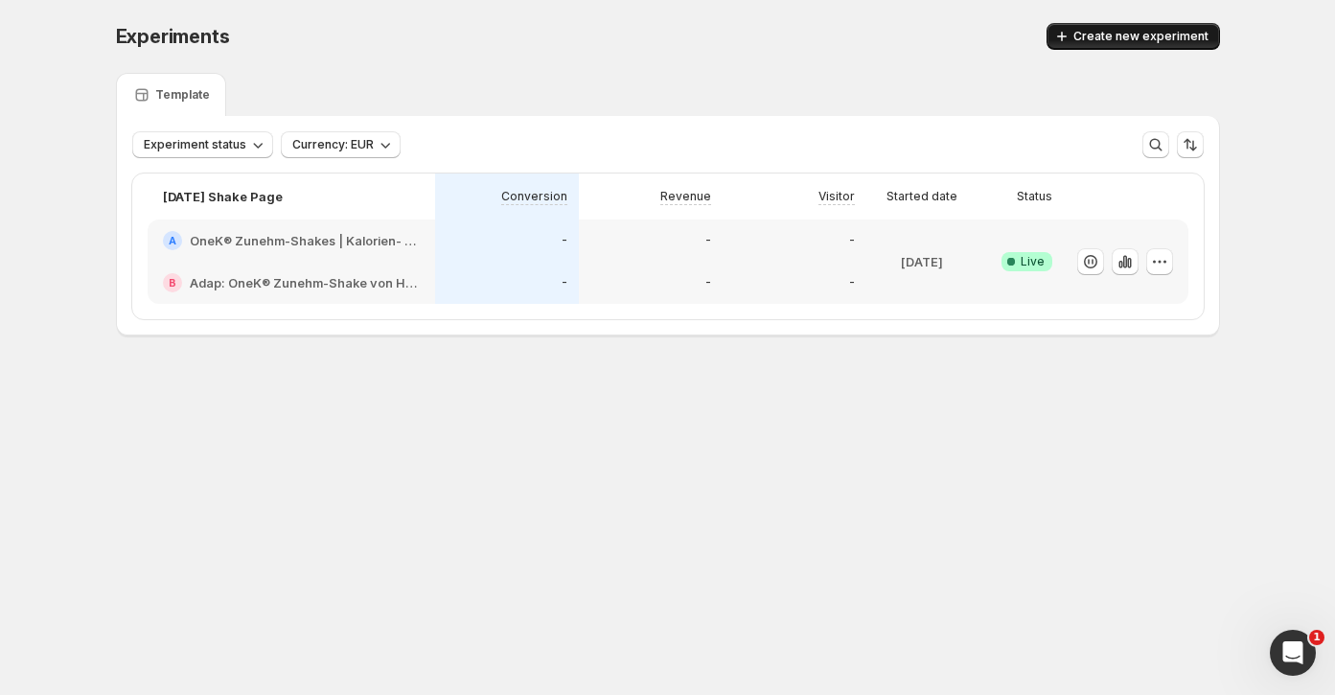
click at [1178, 37] on span "Create new experiment" at bounding box center [1140, 36] width 135 height 15
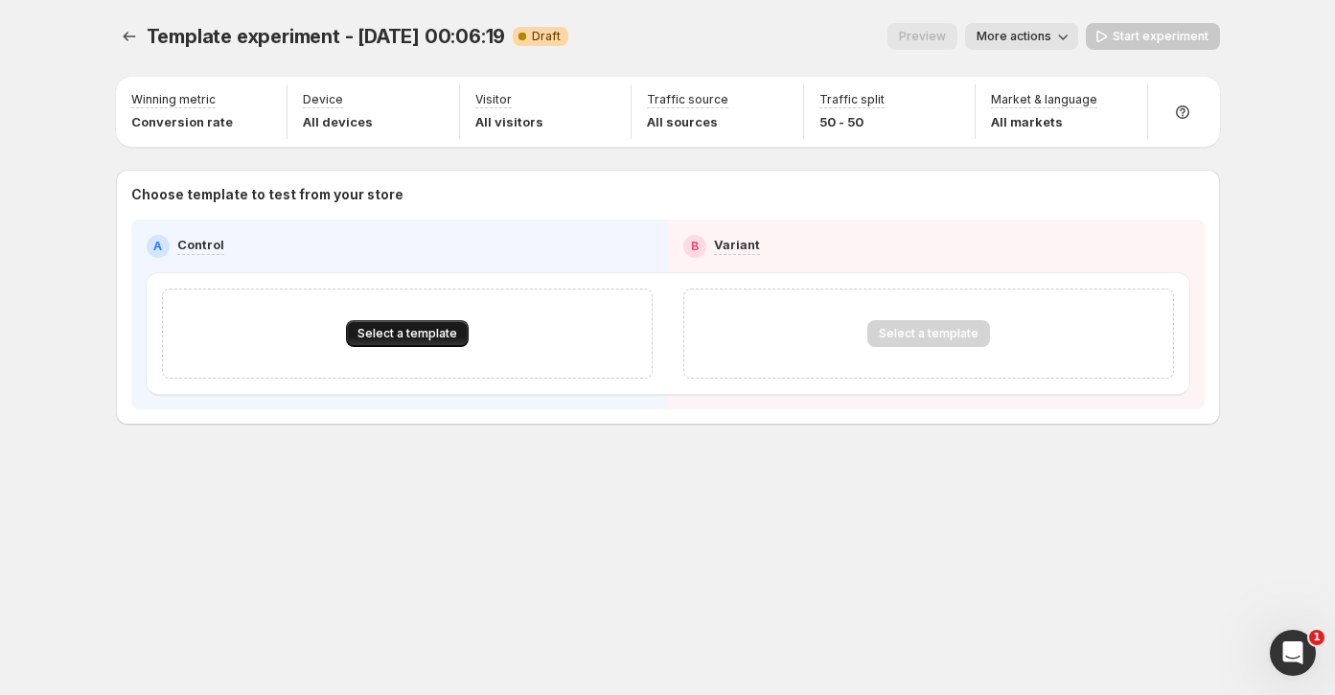
click at [380, 331] on span "Select a template" at bounding box center [407, 333] width 100 height 15
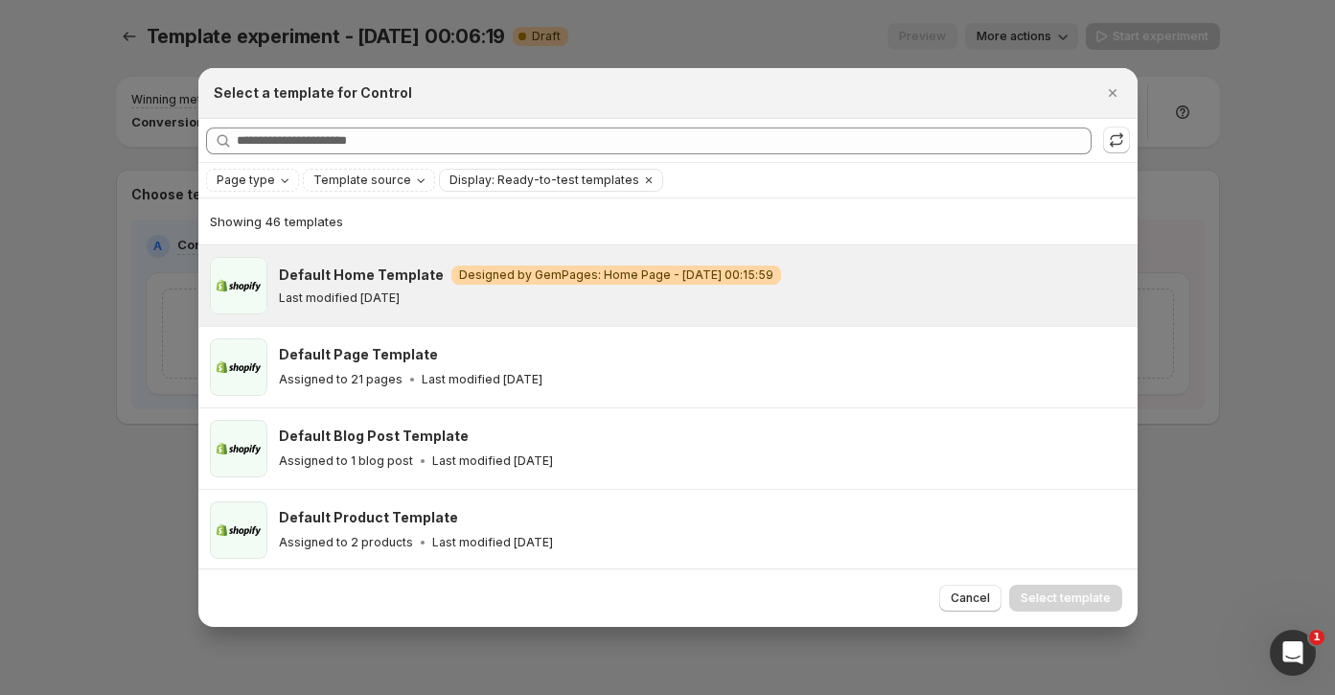
click at [365, 292] on p "Last modified [DATE]" at bounding box center [339, 297] width 121 height 15
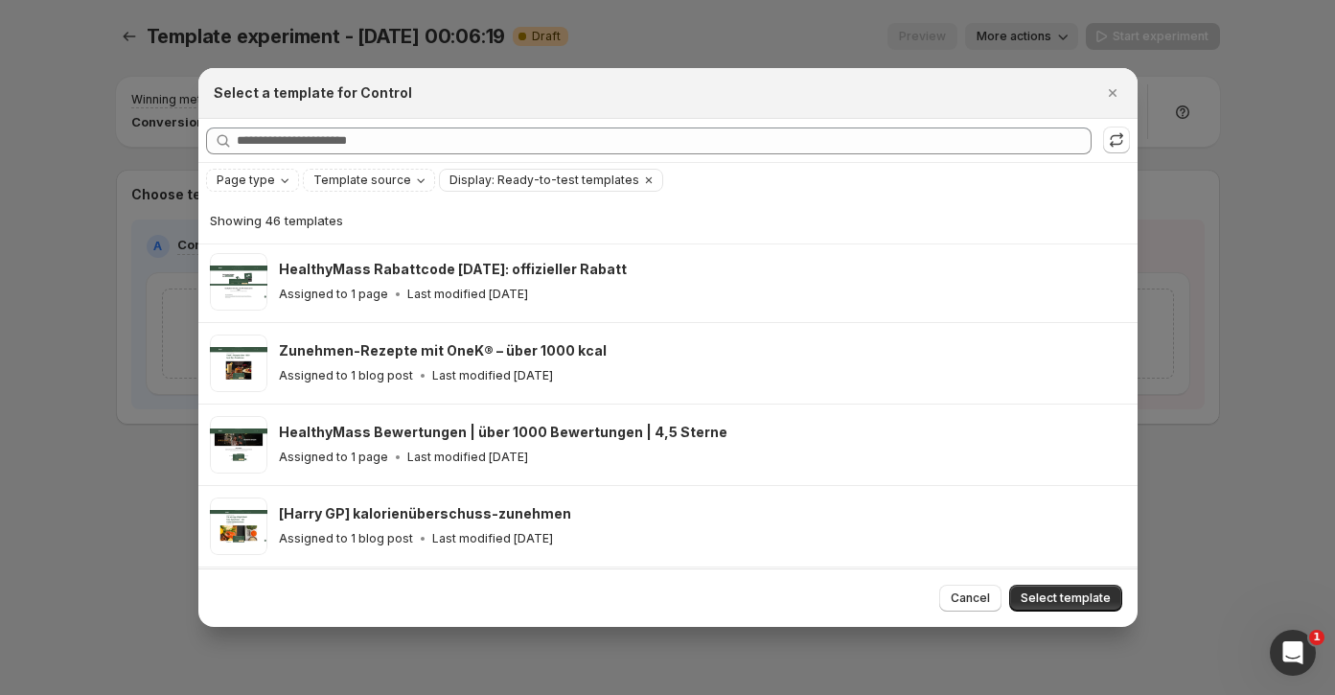
scroll to position [417, 0]
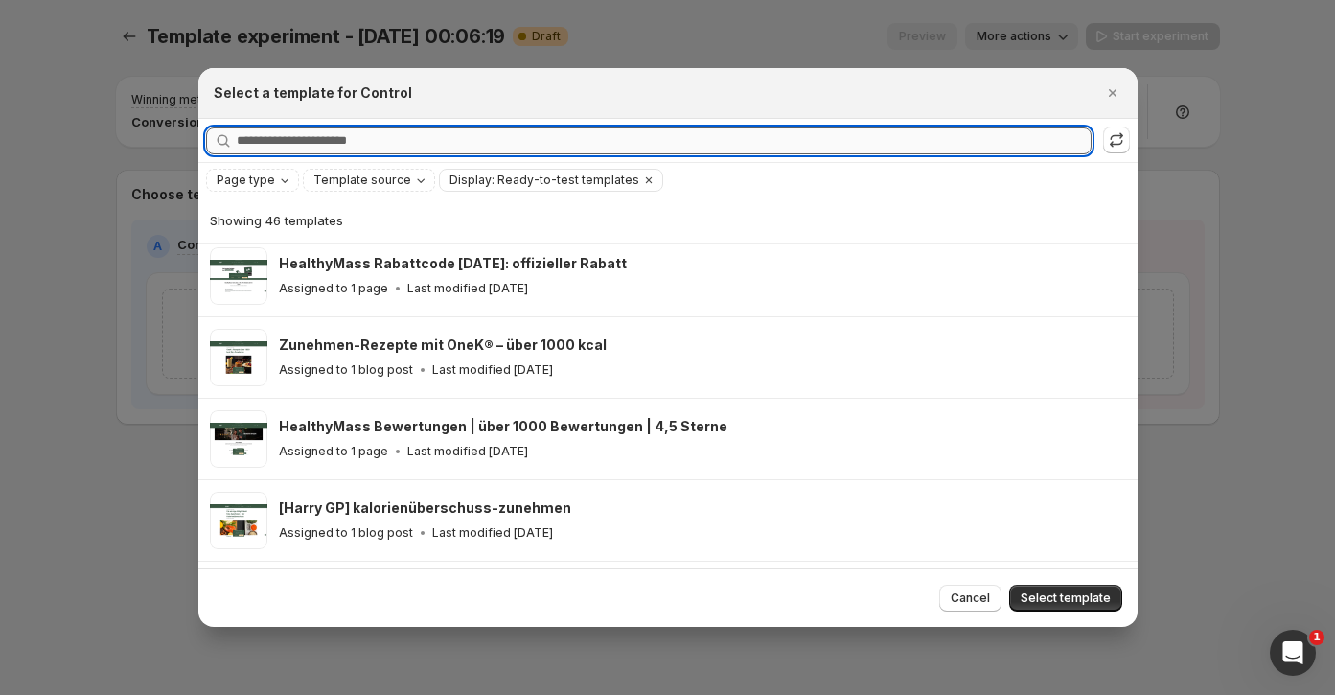
click at [502, 143] on input "Searching all templates" at bounding box center [664, 140] width 855 height 27
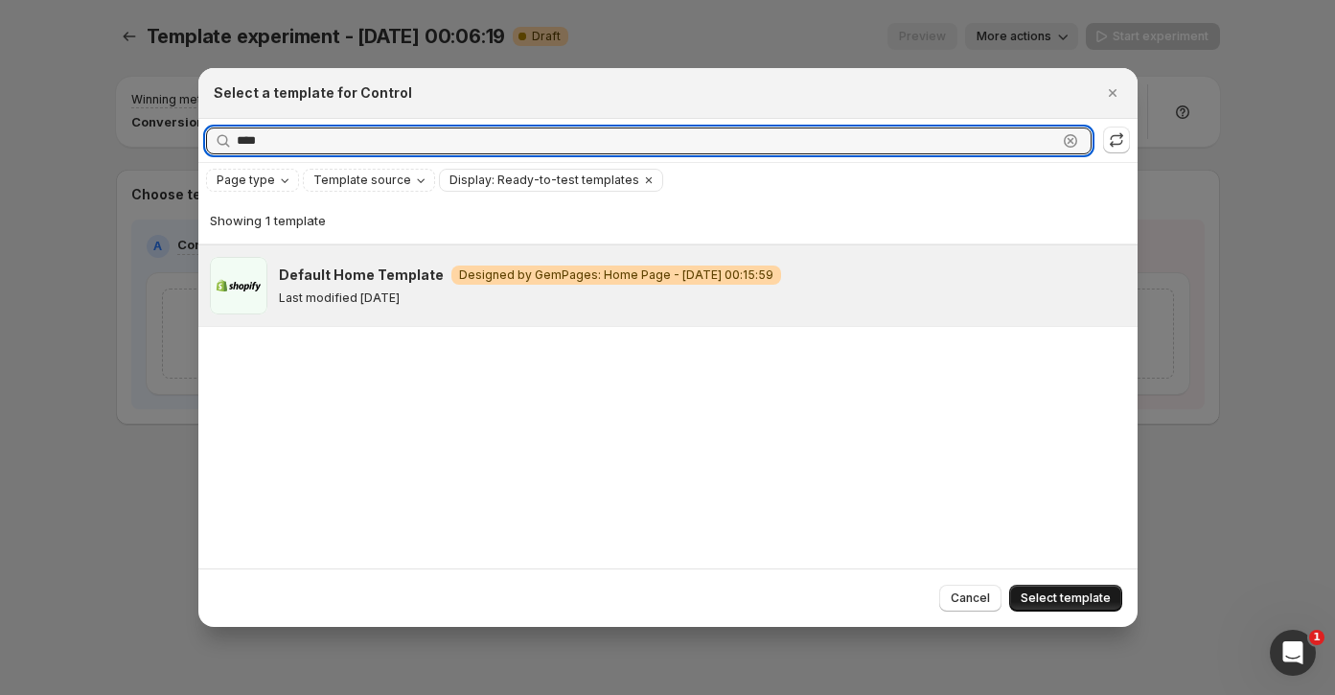
type input "****"
click at [1072, 598] on span "Select template" at bounding box center [1066, 597] width 90 height 15
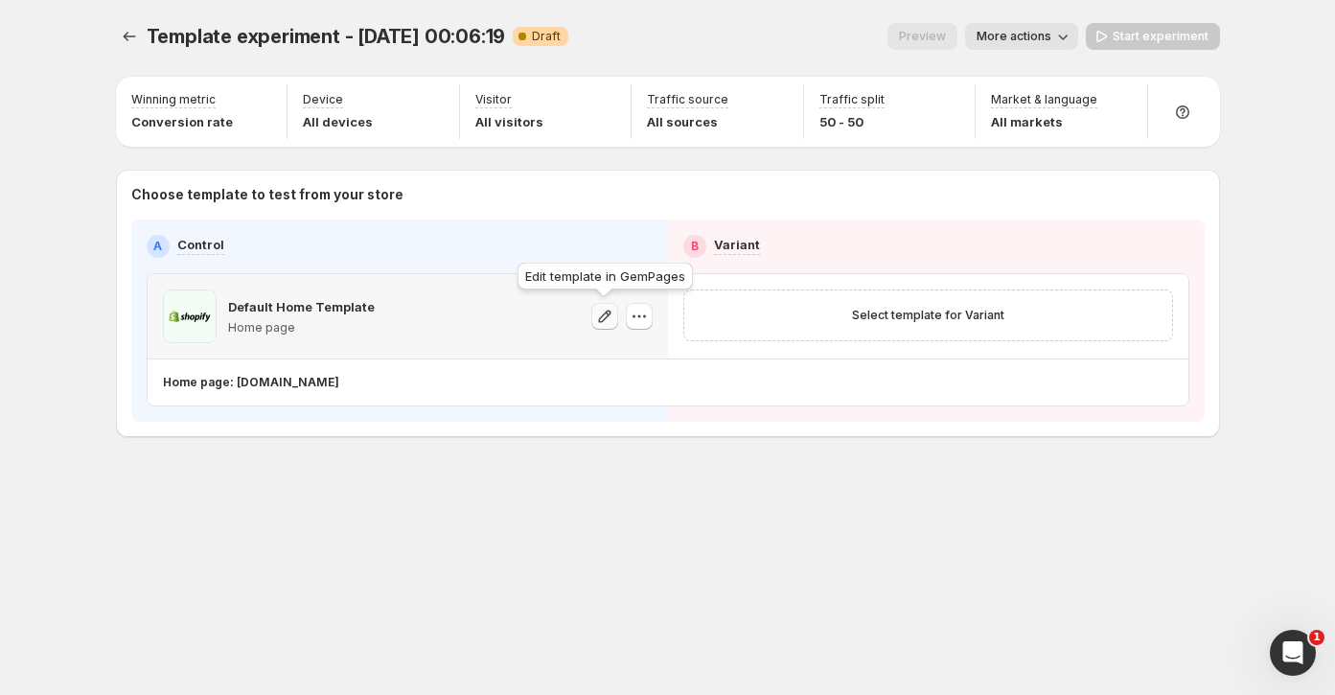
click at [595, 308] on icon "button" at bounding box center [604, 316] width 19 height 19
click at [869, 311] on span "Select template for Variant" at bounding box center [928, 315] width 152 height 15
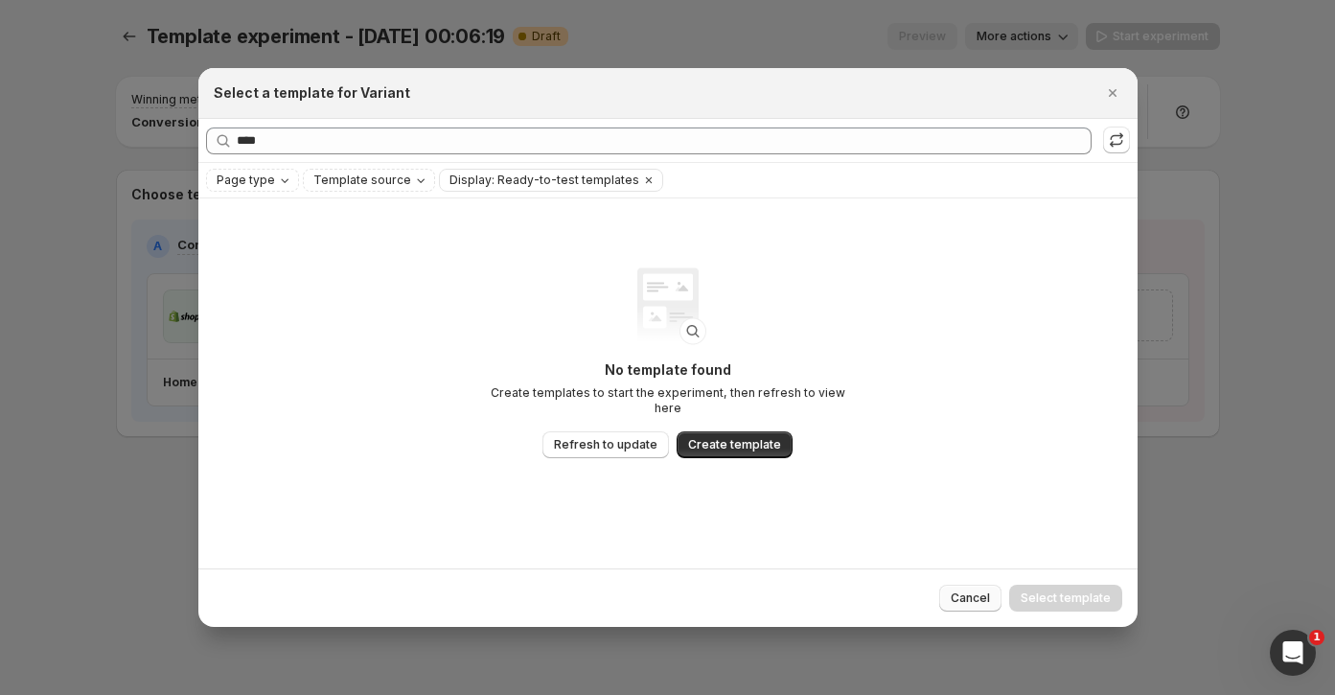
click at [969, 590] on span "Cancel" at bounding box center [970, 597] width 39 height 15
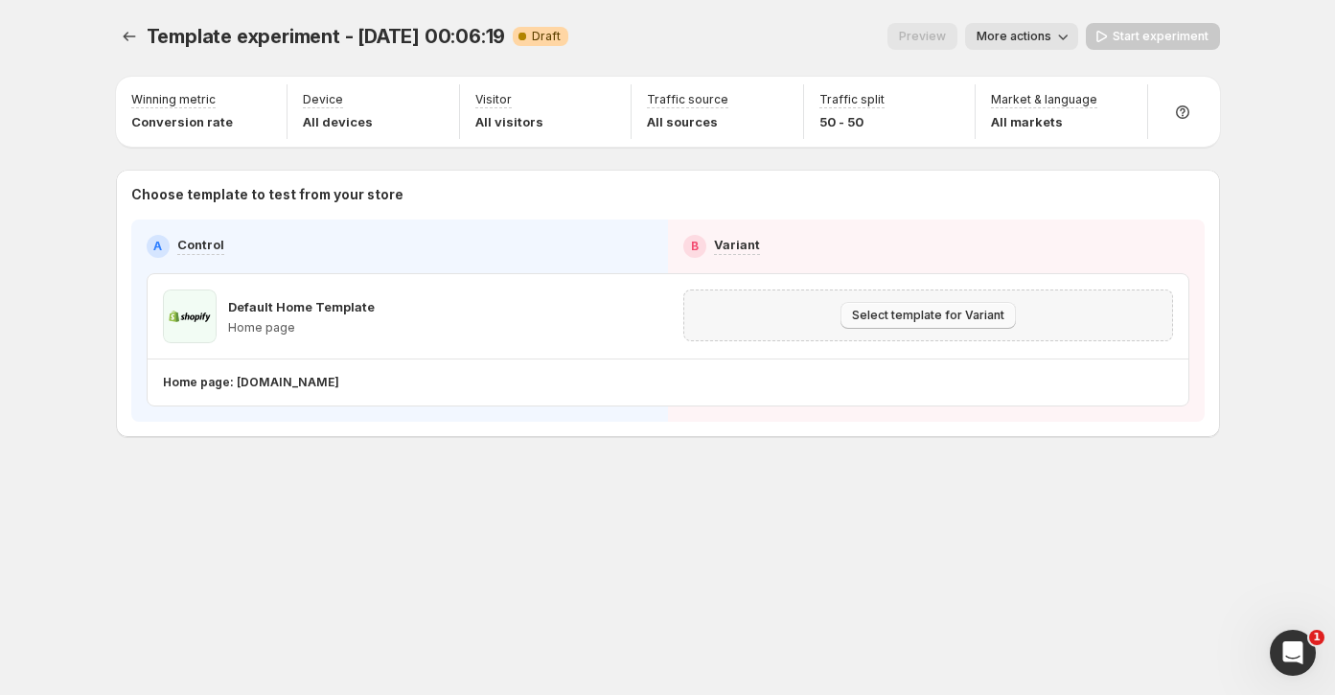
click at [989, 312] on span "Select template for Variant" at bounding box center [928, 315] width 152 height 15
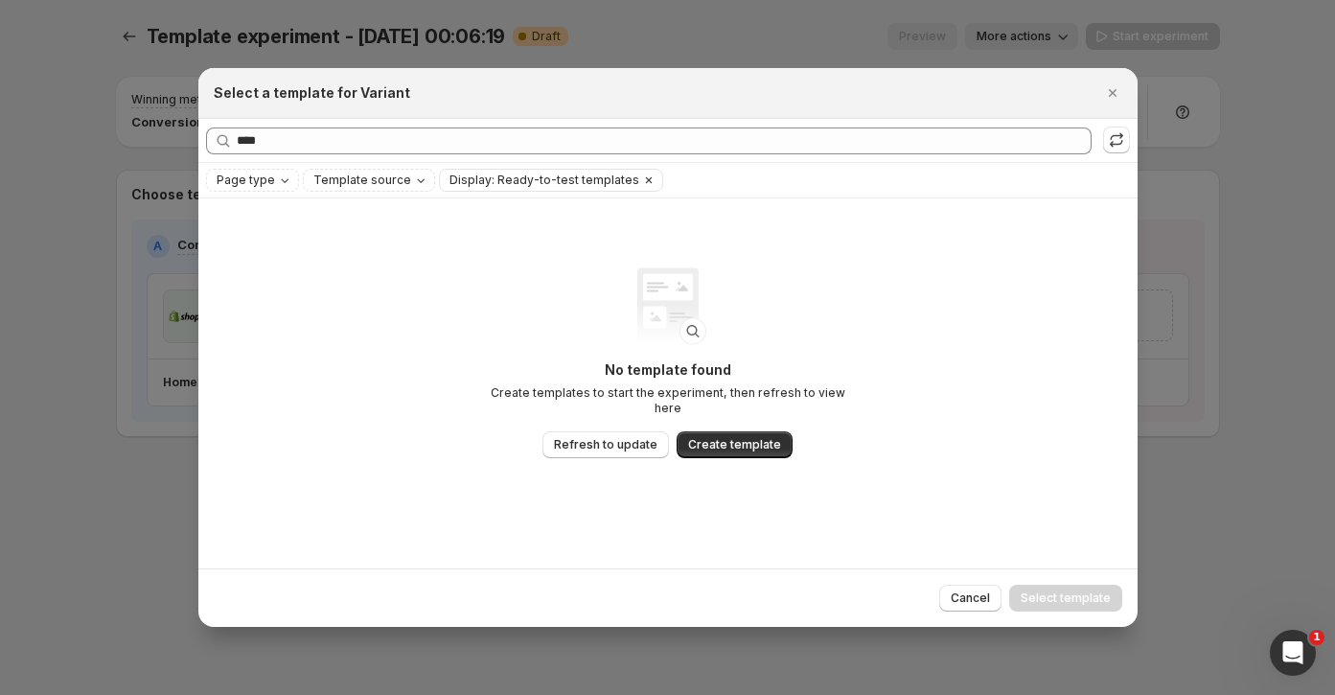
click at [641, 183] on icon "Clear" at bounding box center [648, 180] width 15 height 15
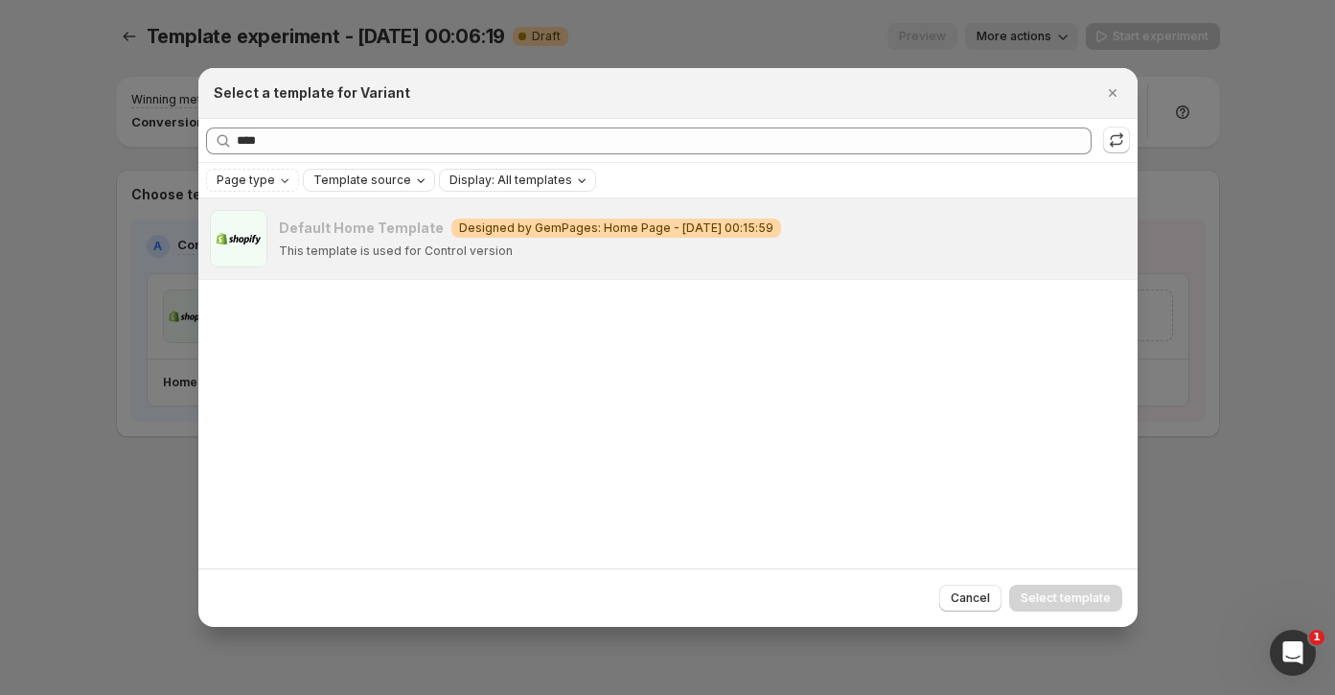
click at [362, 183] on span "Template source" at bounding box center [362, 180] width 98 height 15
click at [281, 180] on icon "Page type" at bounding box center [284, 180] width 15 height 15
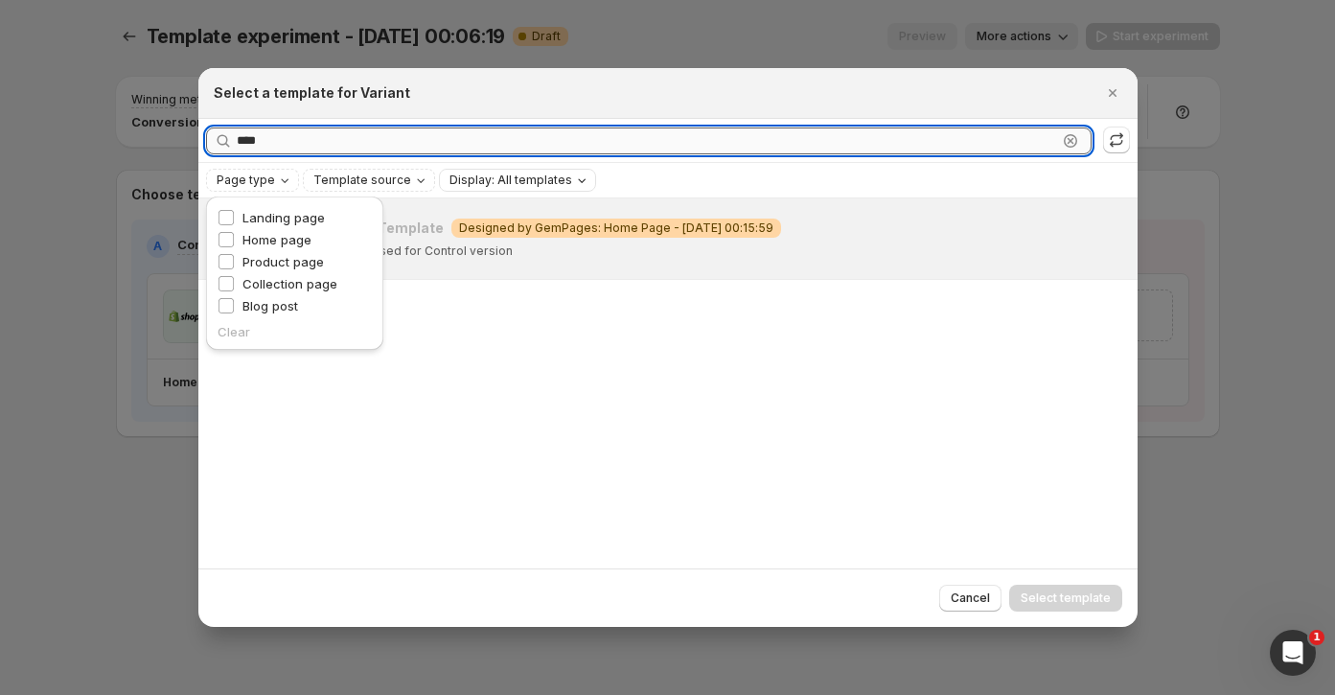
click at [1035, 128] on input "****" at bounding box center [647, 140] width 820 height 27
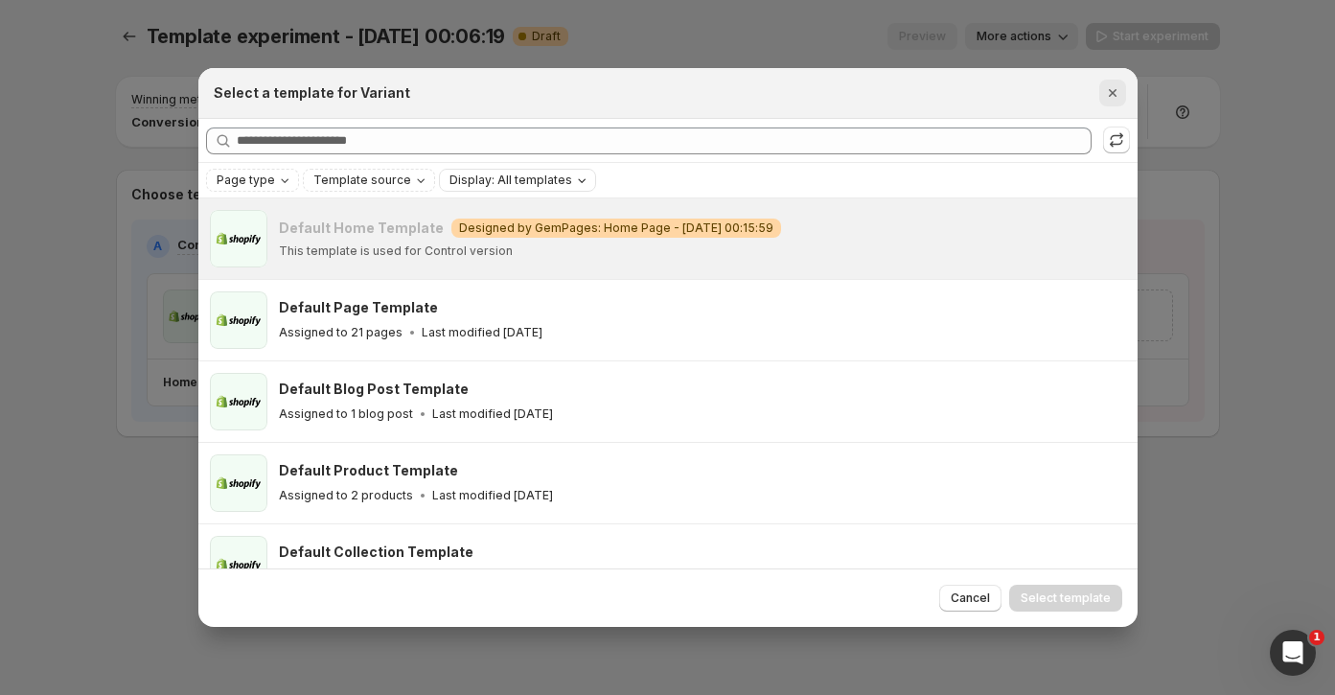
click at [1106, 91] on icon "Close" at bounding box center [1112, 92] width 19 height 19
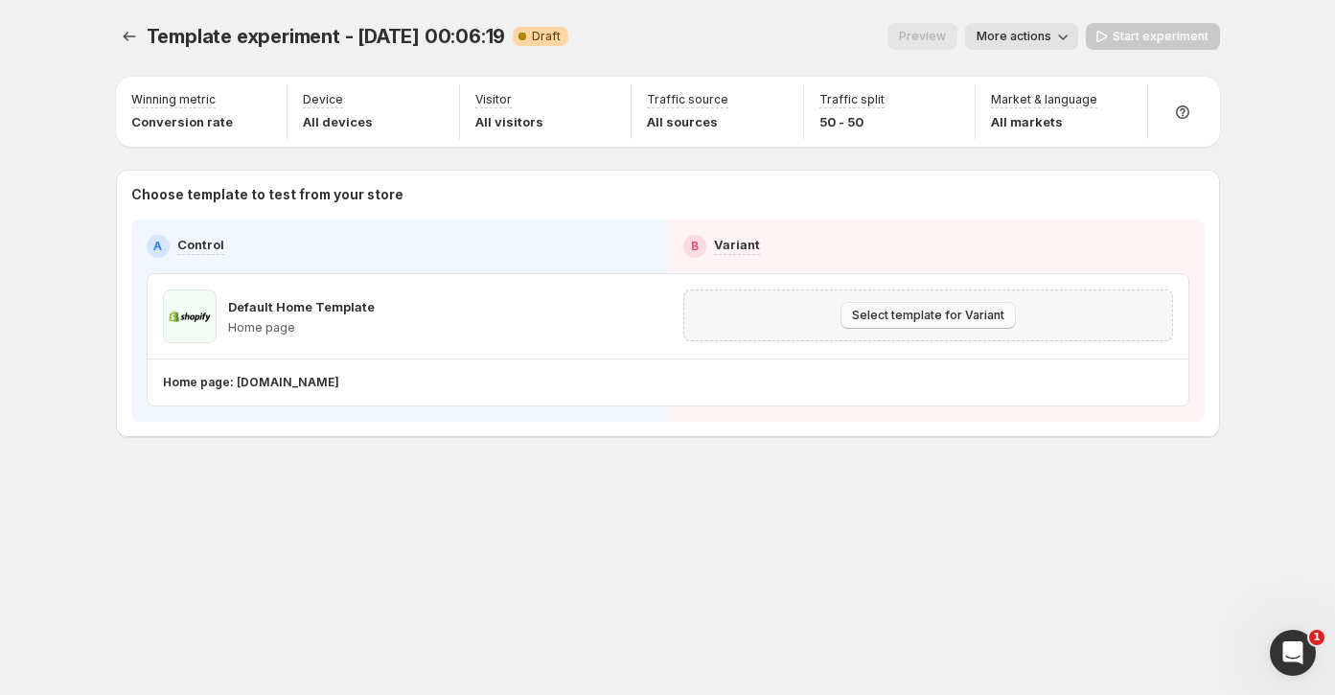
click at [908, 316] on span "Select template for Variant" at bounding box center [928, 315] width 152 height 15
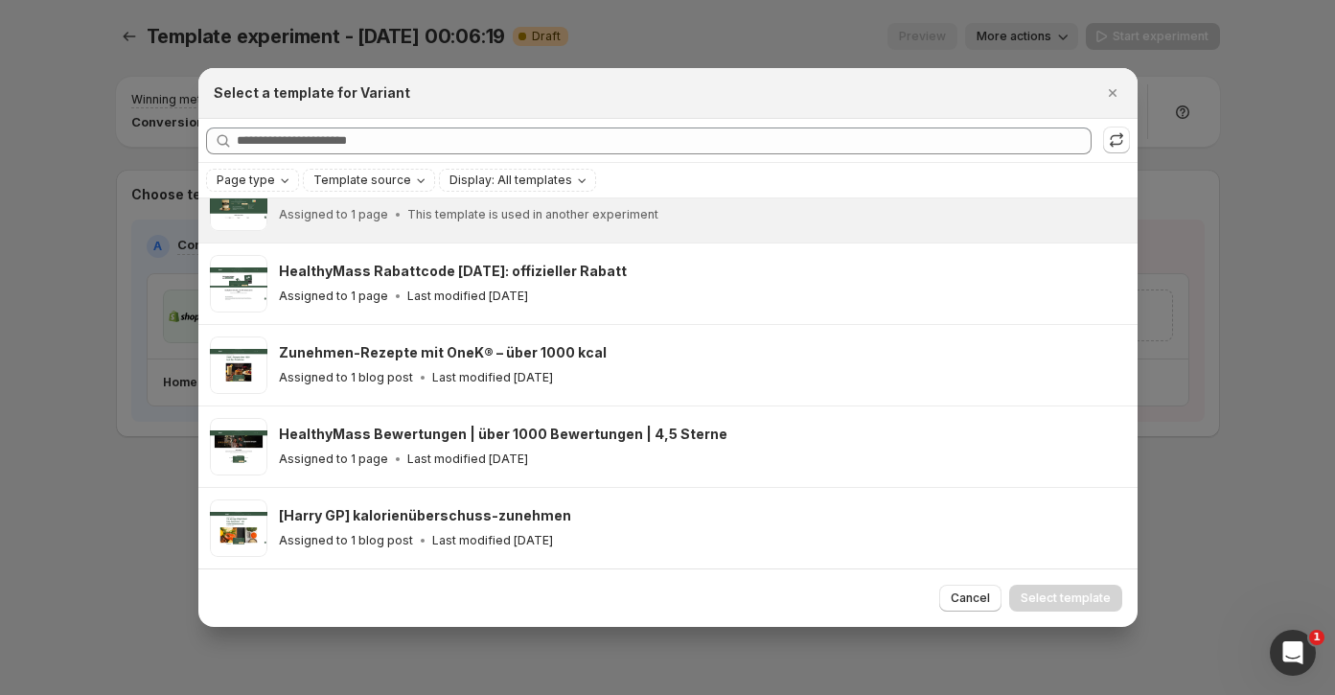
scroll to position [533, 0]
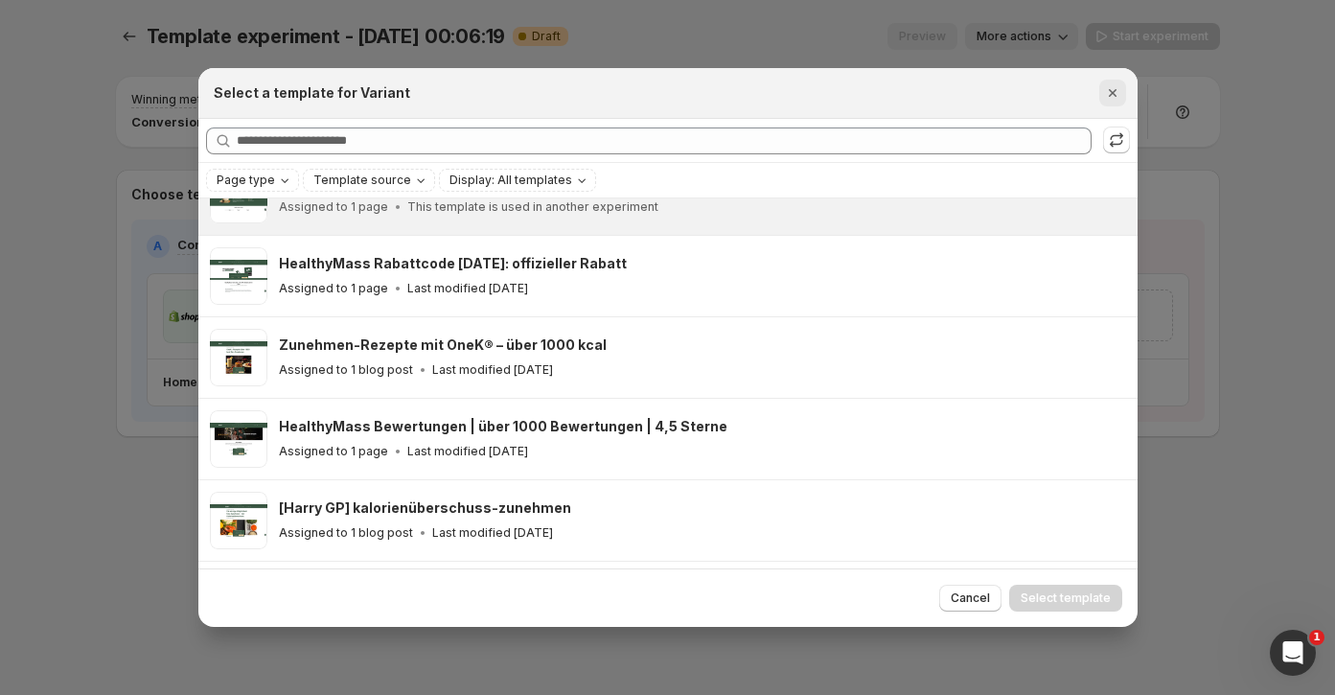
click at [1114, 92] on icon "Close" at bounding box center [1112, 93] width 8 height 8
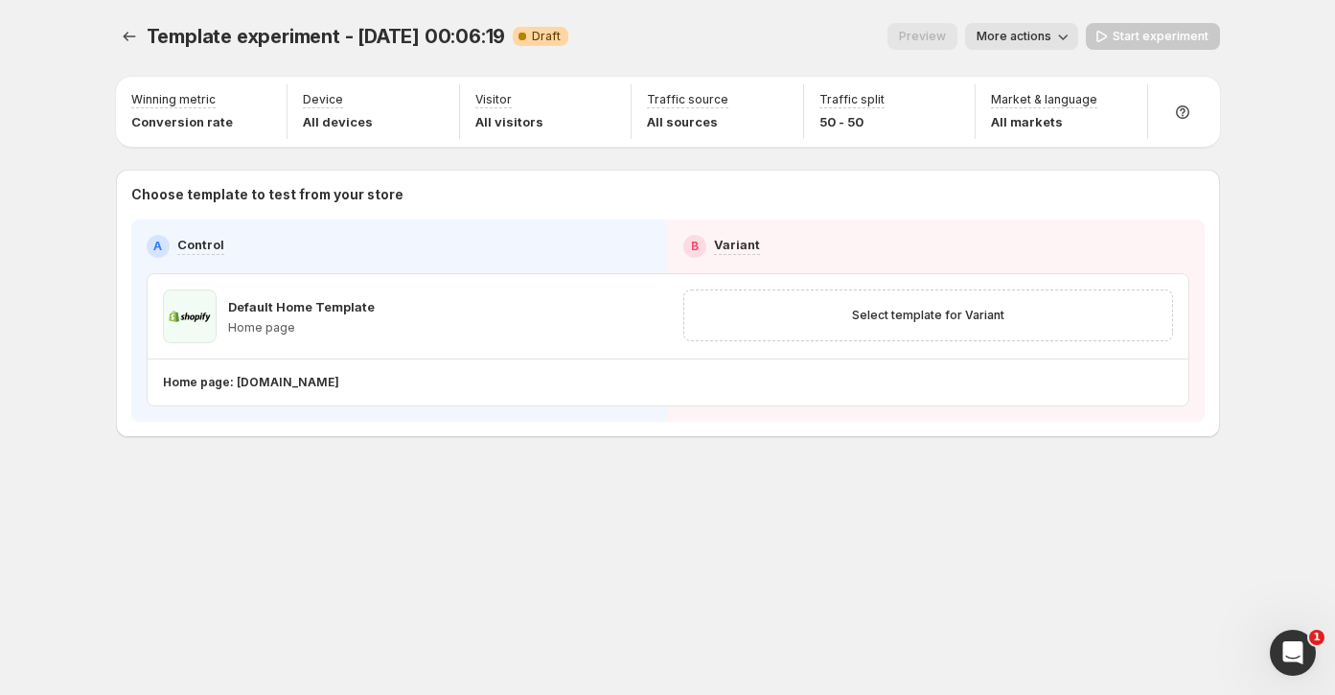
click at [628, 189] on p "Choose template to test from your store" at bounding box center [667, 194] width 1073 height 19
click at [122, 31] on icon "Experiments" at bounding box center [129, 36] width 19 height 19
